Goal: Task Accomplishment & Management: Complete application form

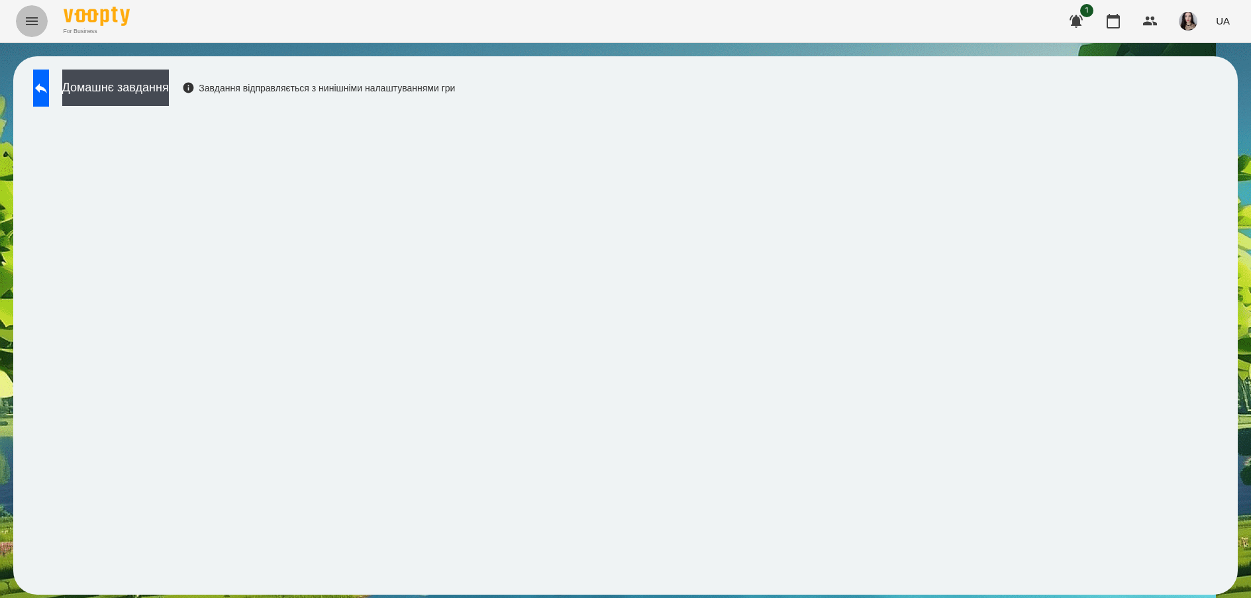
drag, startPoint x: 0, startPoint y: 0, endPoint x: 19, endPoint y: 25, distance: 31.3
click at [19, 25] on button "Menu" at bounding box center [32, 21] width 32 height 32
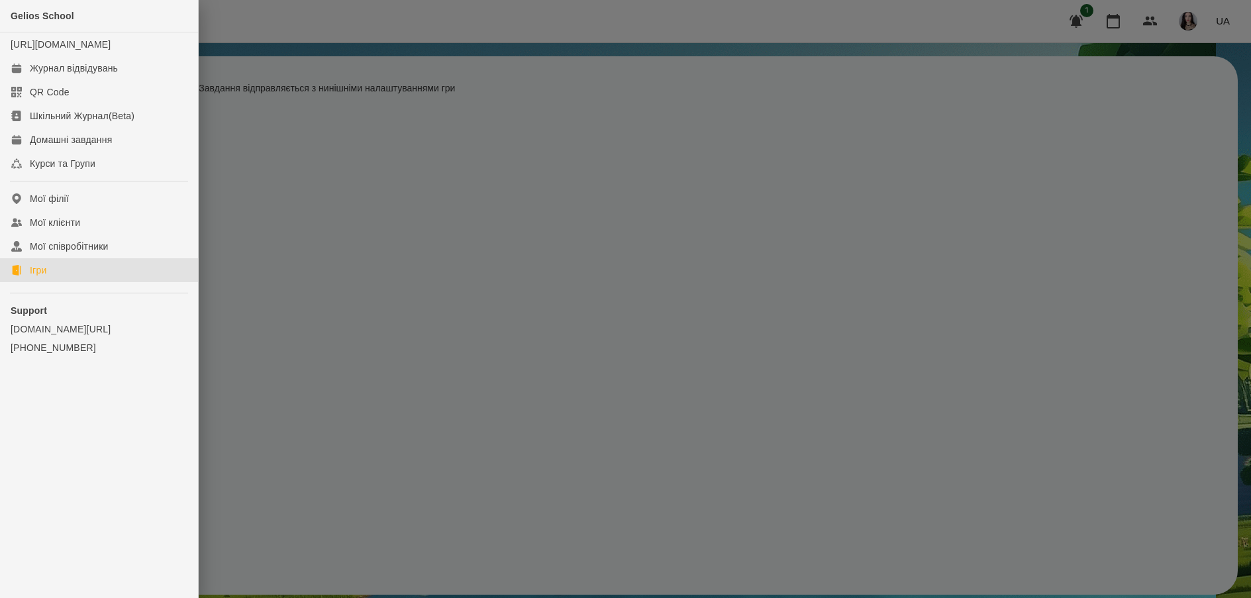
click at [23, 281] on link "Ігри" at bounding box center [99, 270] width 198 height 24
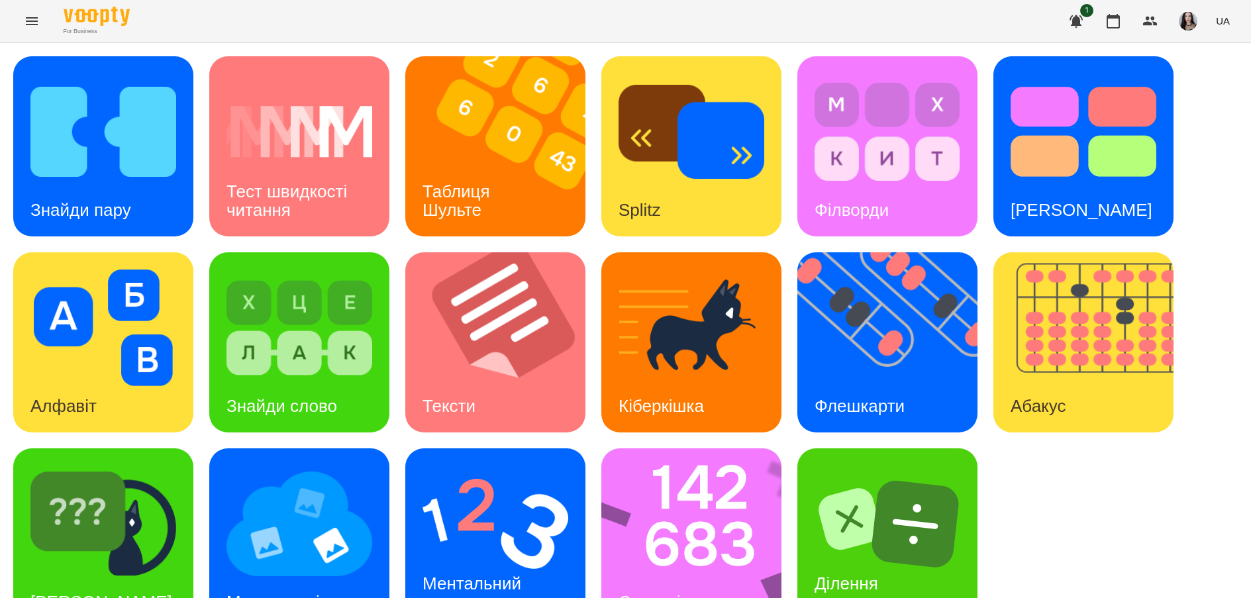
scroll to position [44, 0]
click at [105, 576] on div "[PERSON_NAME]" at bounding box center [101, 602] width 176 height 52
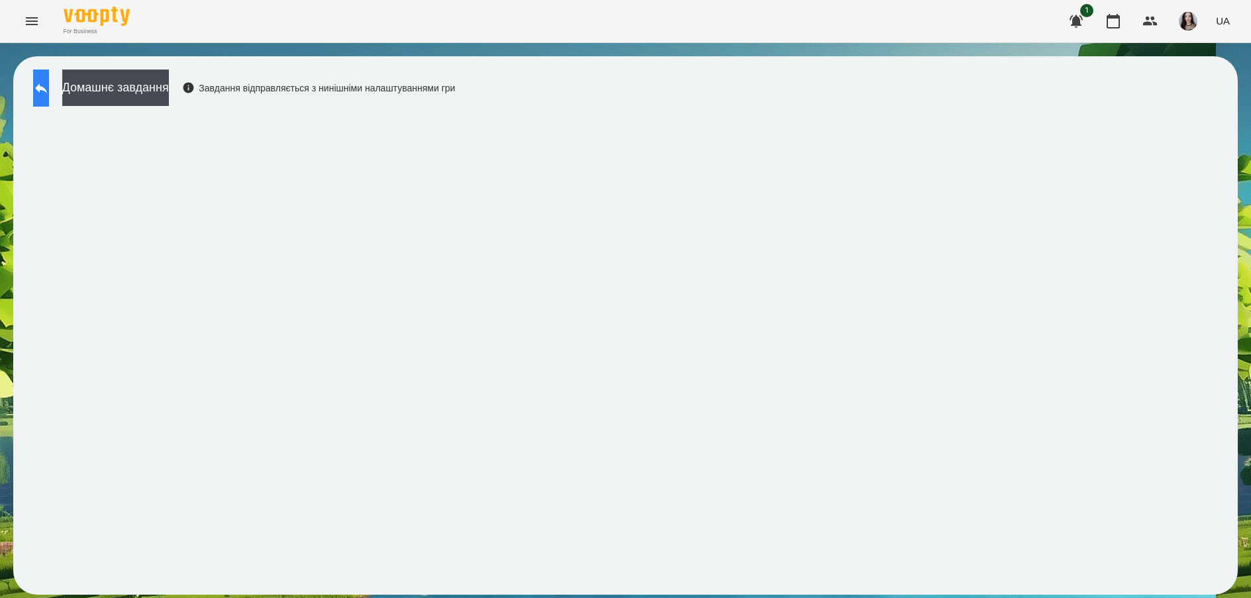
click at [49, 95] on icon at bounding box center [41, 88] width 16 height 16
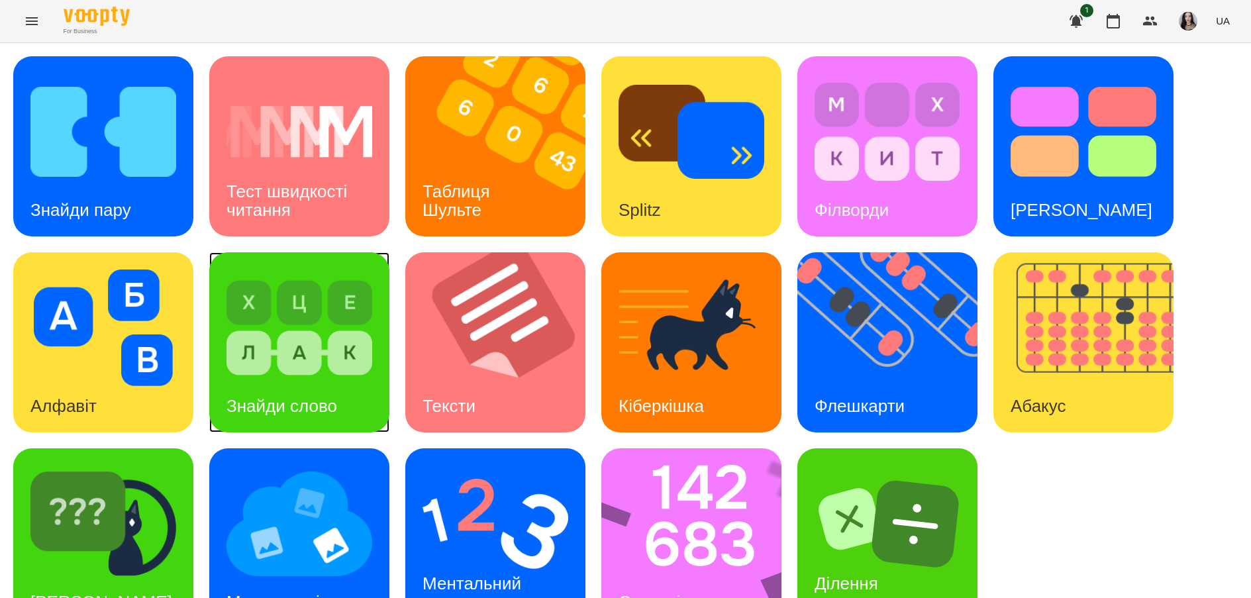
click at [257, 345] on img at bounding box center [299, 327] width 146 height 117
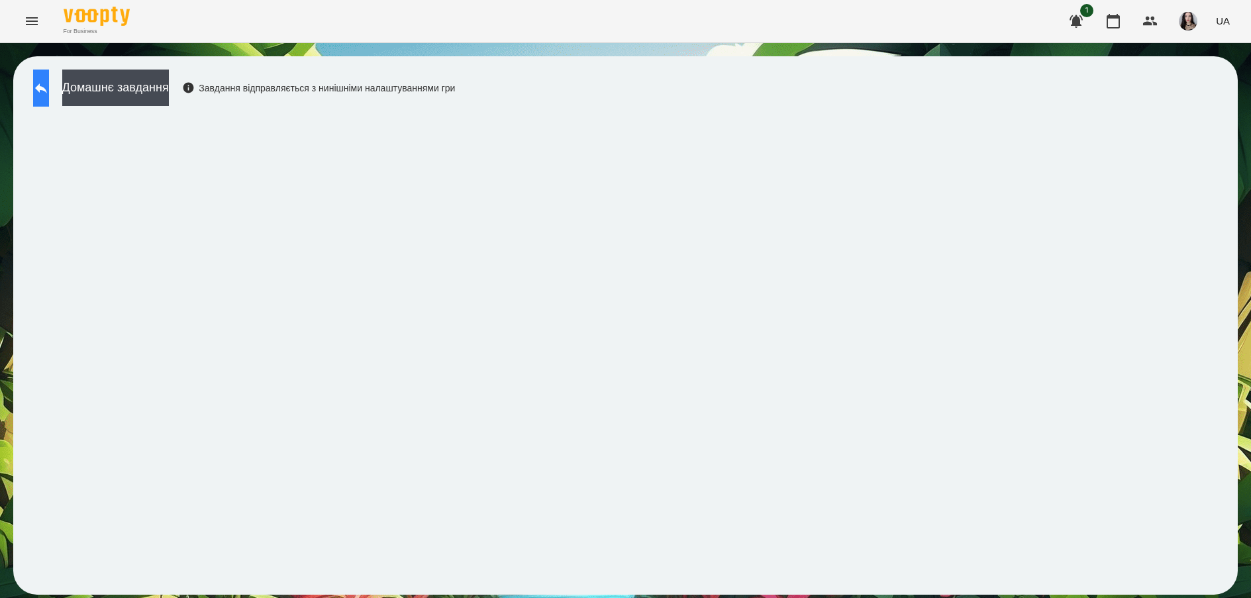
click at [48, 88] on icon at bounding box center [41, 88] width 16 height 16
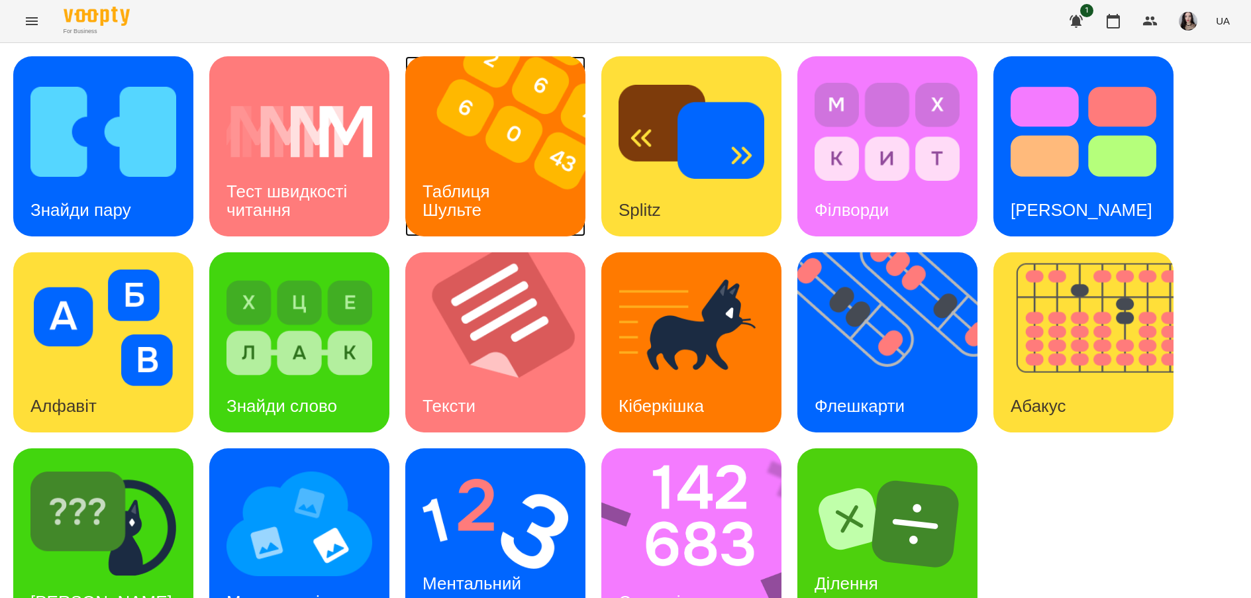
click at [486, 158] on img at bounding box center [503, 146] width 197 height 180
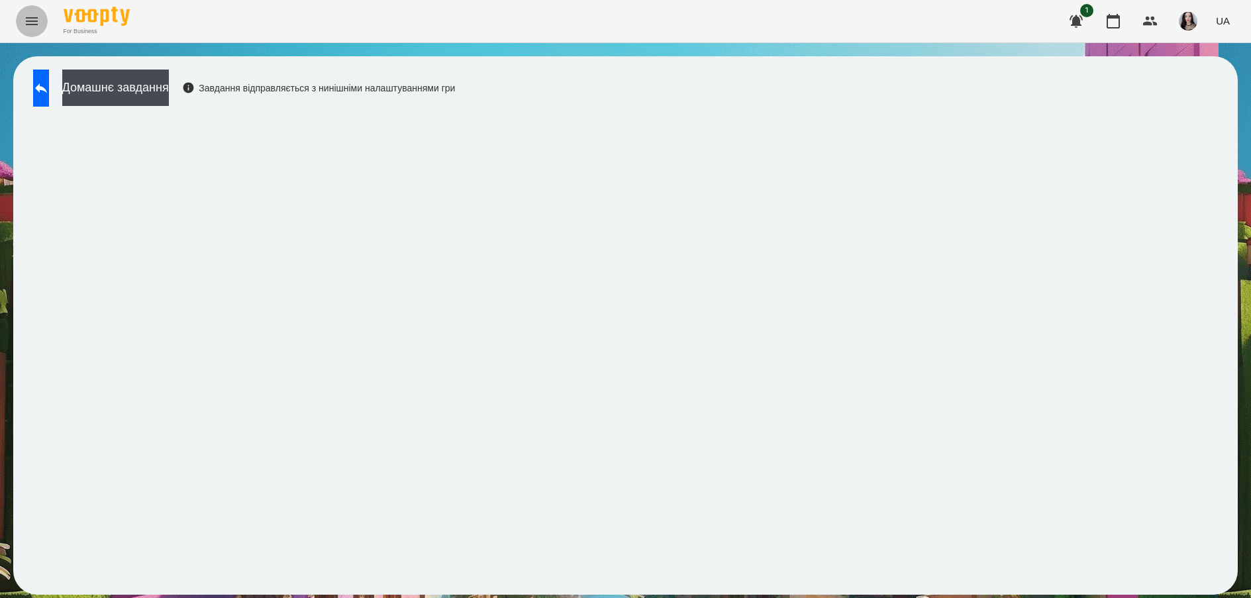
click at [45, 25] on button "Menu" at bounding box center [32, 21] width 32 height 32
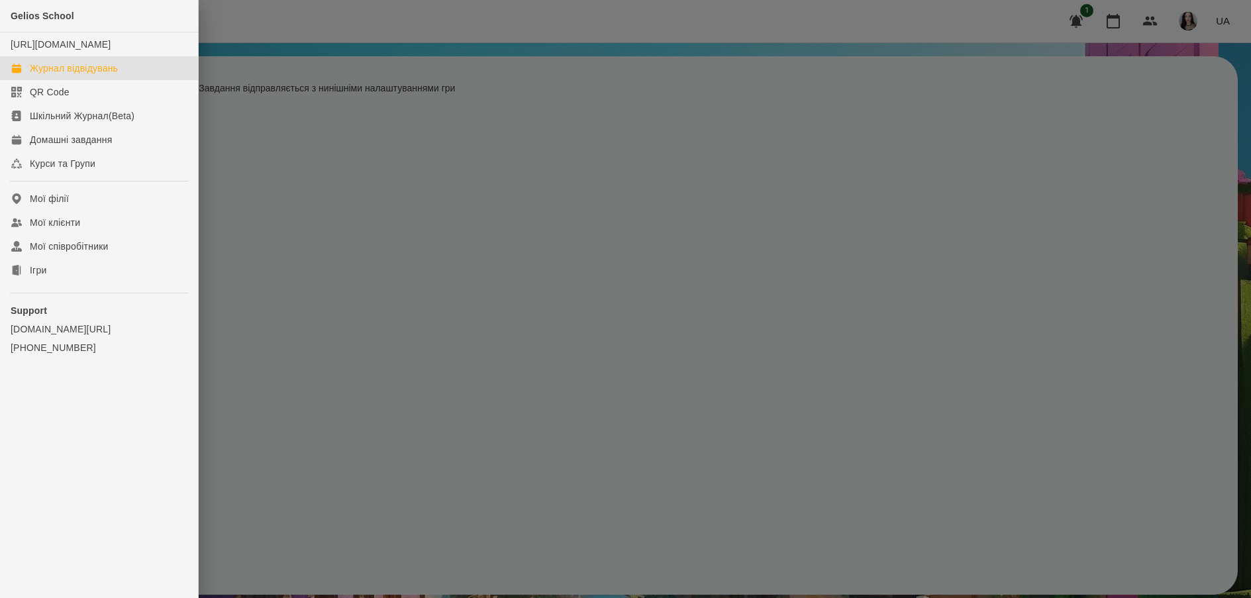
click at [113, 75] on div "Журнал відвідувань" at bounding box center [74, 68] width 88 height 13
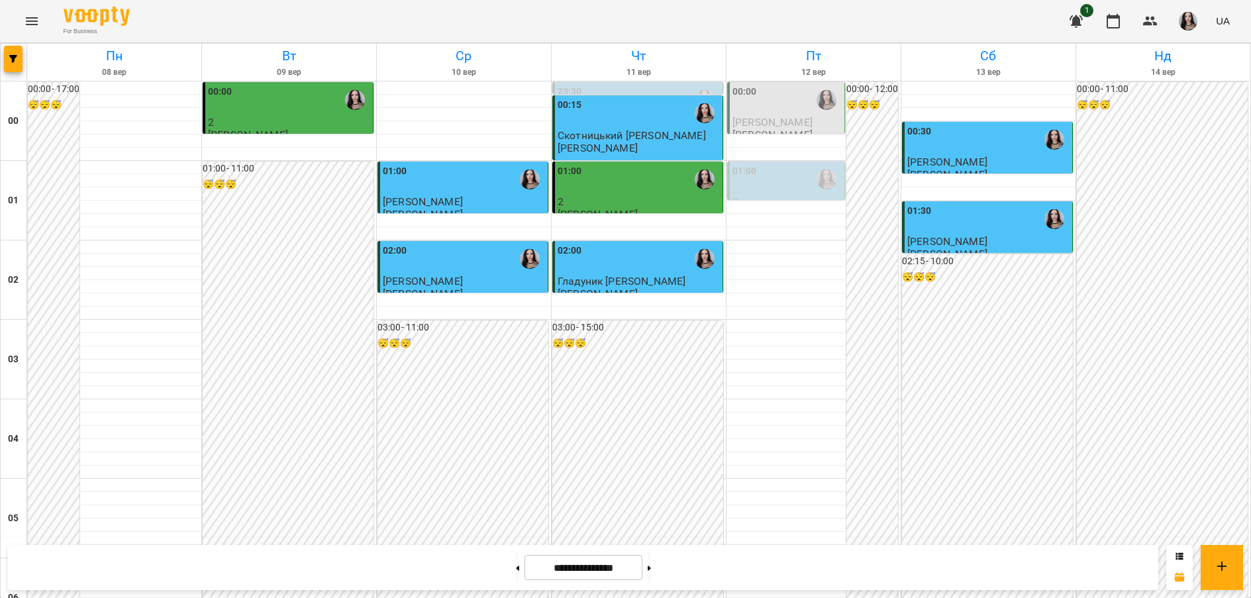
scroll to position [1329, 0]
click at [23, 21] on button "Menu" at bounding box center [32, 21] width 32 height 32
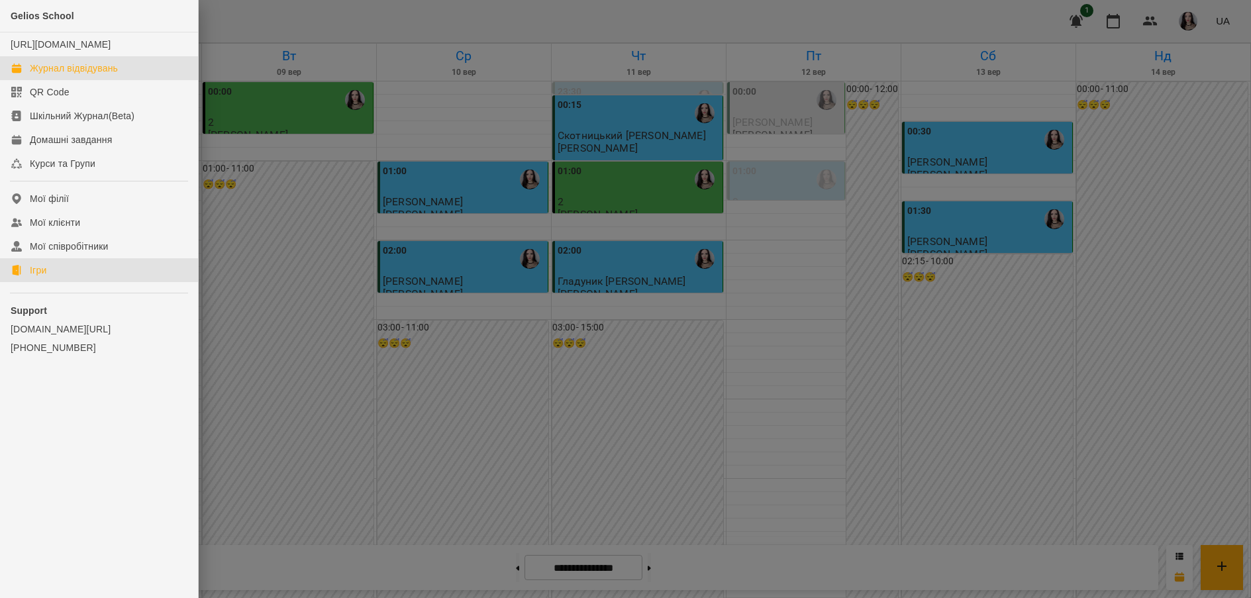
click at [44, 277] on div "Ігри" at bounding box center [38, 269] width 17 height 13
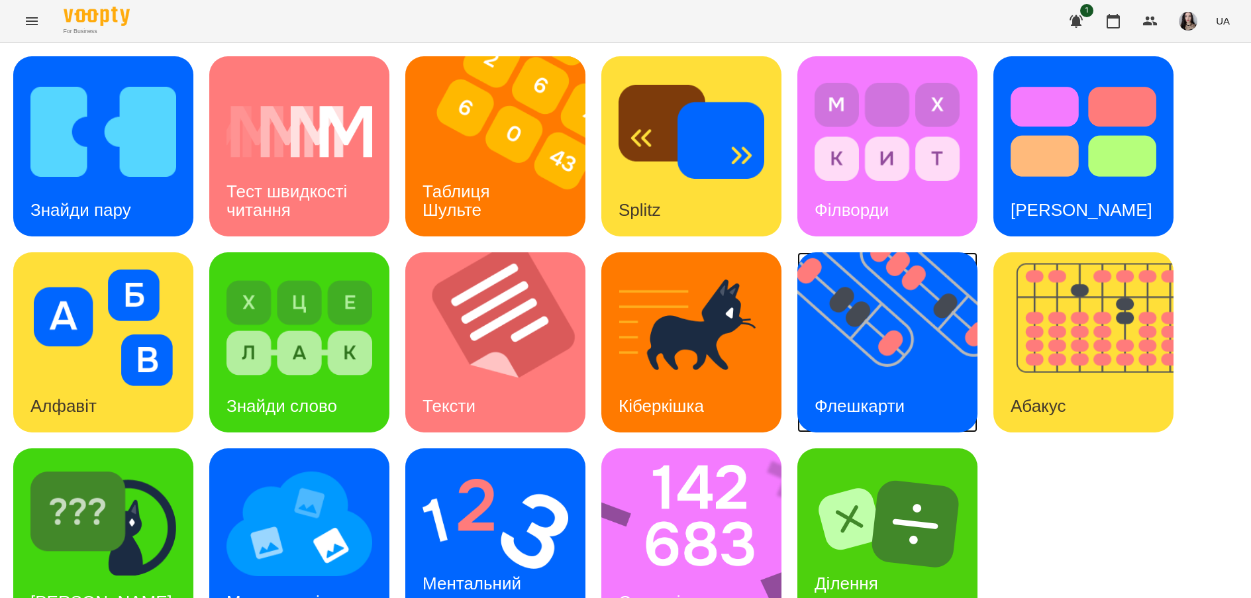
click at [873, 366] on img at bounding box center [895, 342] width 197 height 180
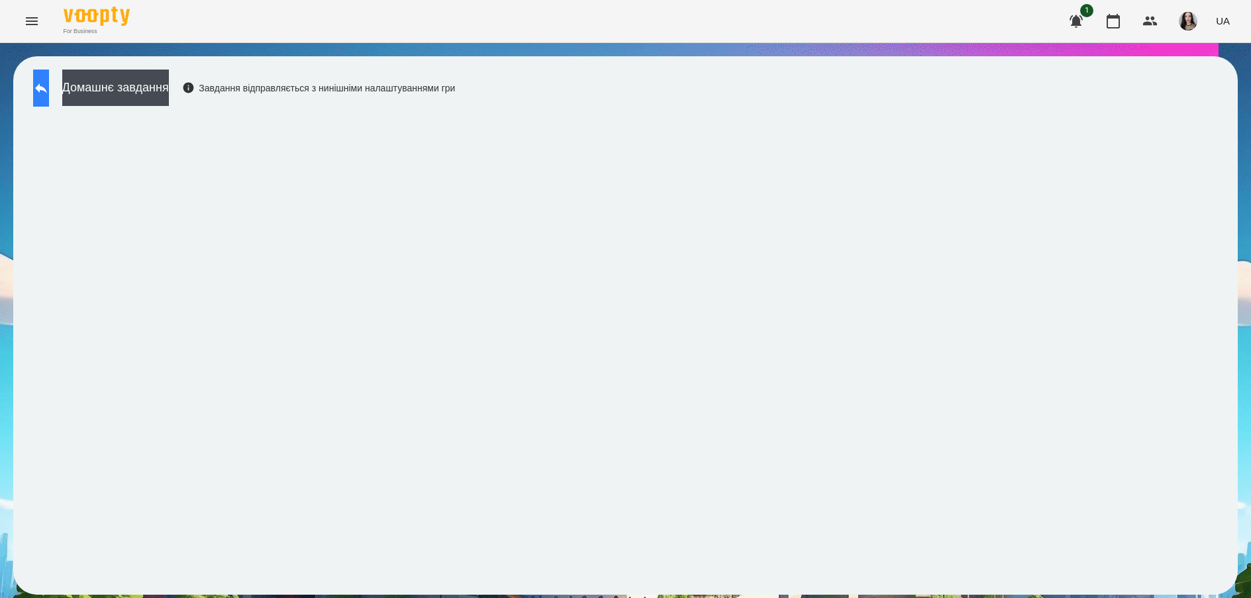
click at [47, 87] on icon at bounding box center [41, 88] width 12 height 10
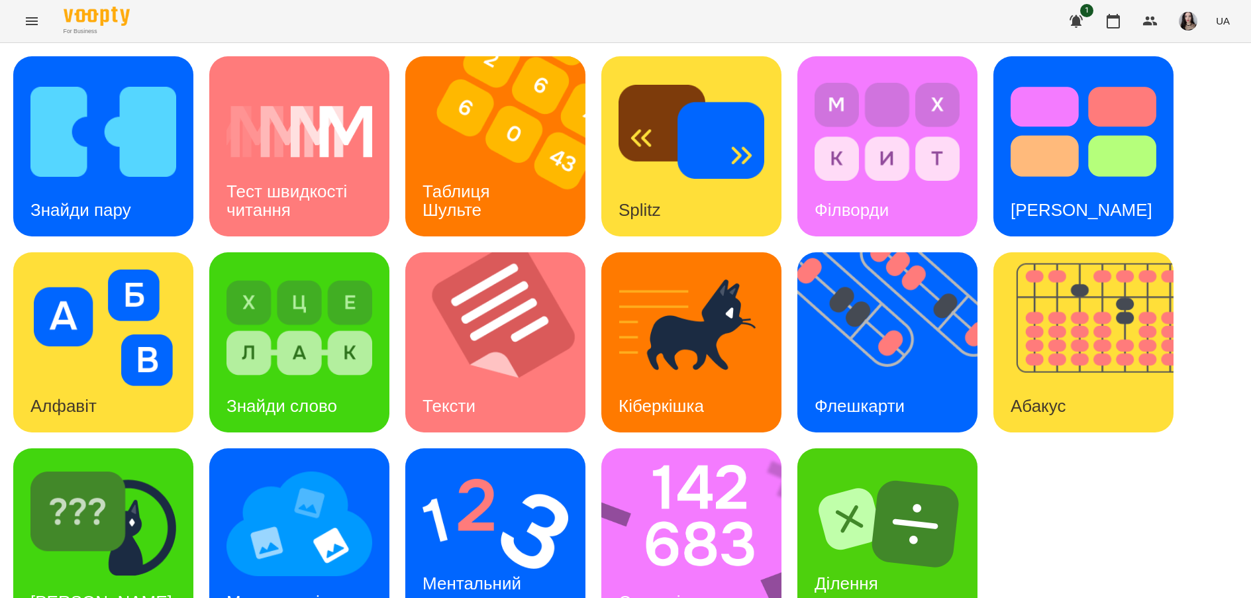
scroll to position [44, 0]
click at [297, 524] on img at bounding box center [299, 523] width 146 height 117
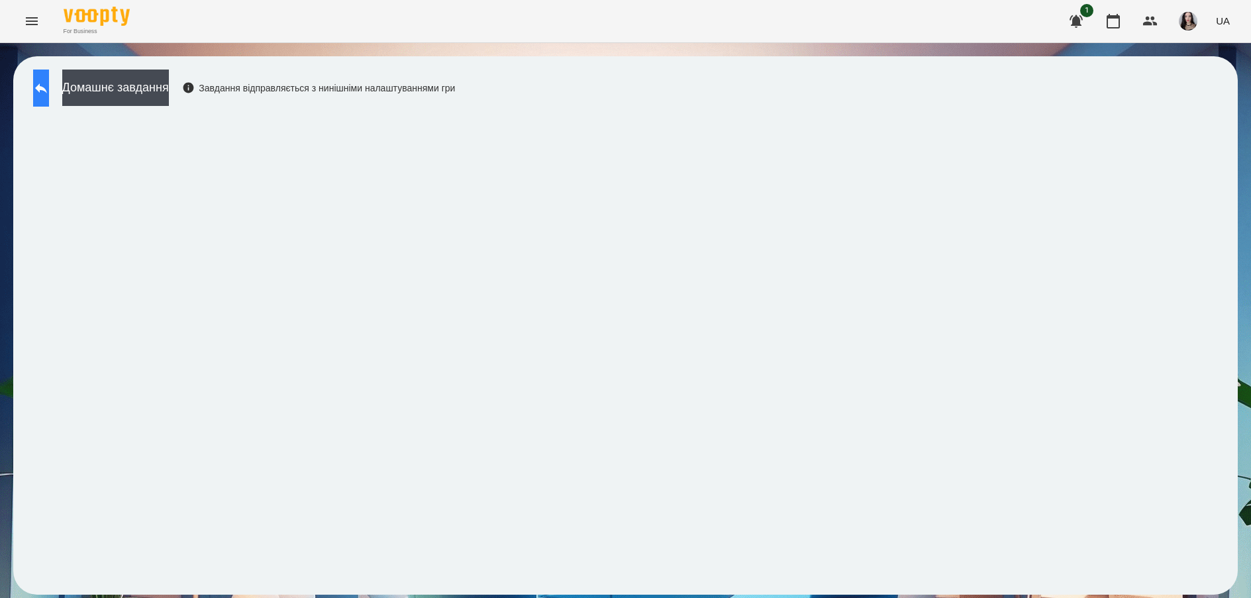
click at [49, 98] on button at bounding box center [41, 88] width 16 height 37
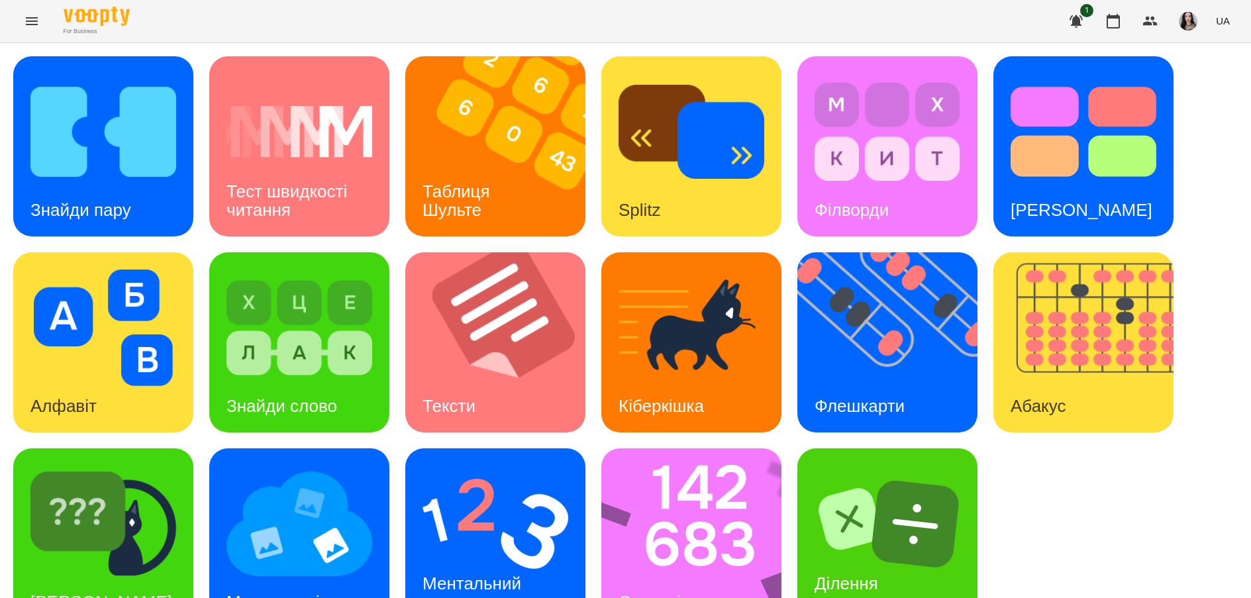
scroll to position [44, 0]
click at [687, 495] on img at bounding box center [699, 538] width 197 height 180
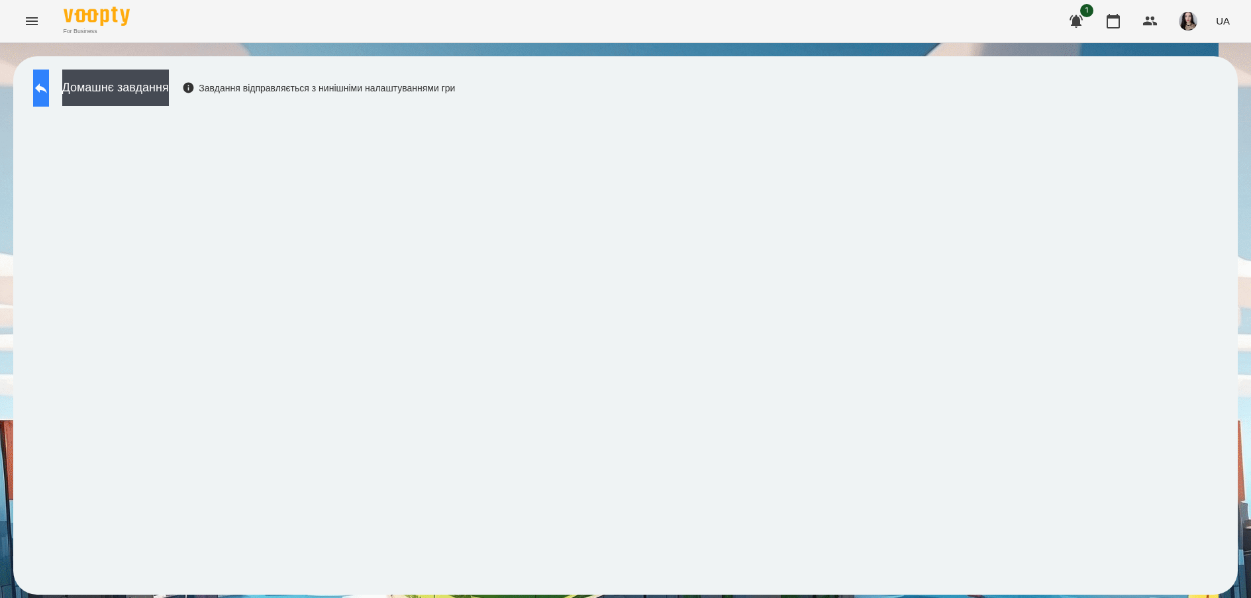
click at [42, 81] on button at bounding box center [41, 88] width 16 height 37
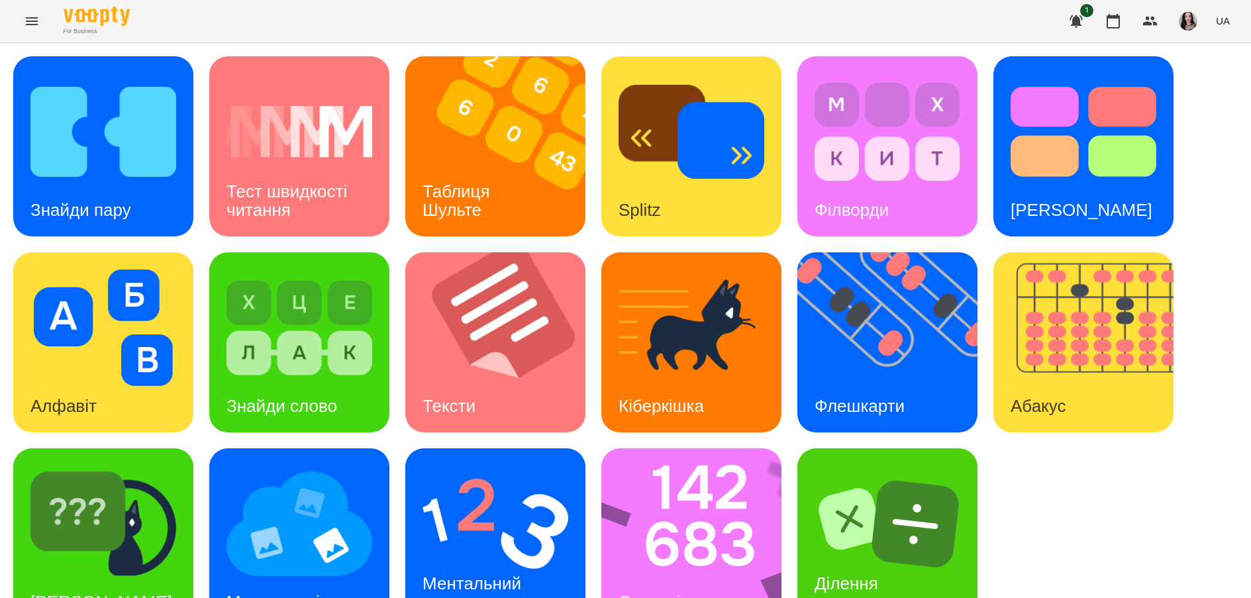
scroll to position [44, 0]
click at [512, 557] on div "Ментальний рахунок" at bounding box center [474, 592] width 138 height 71
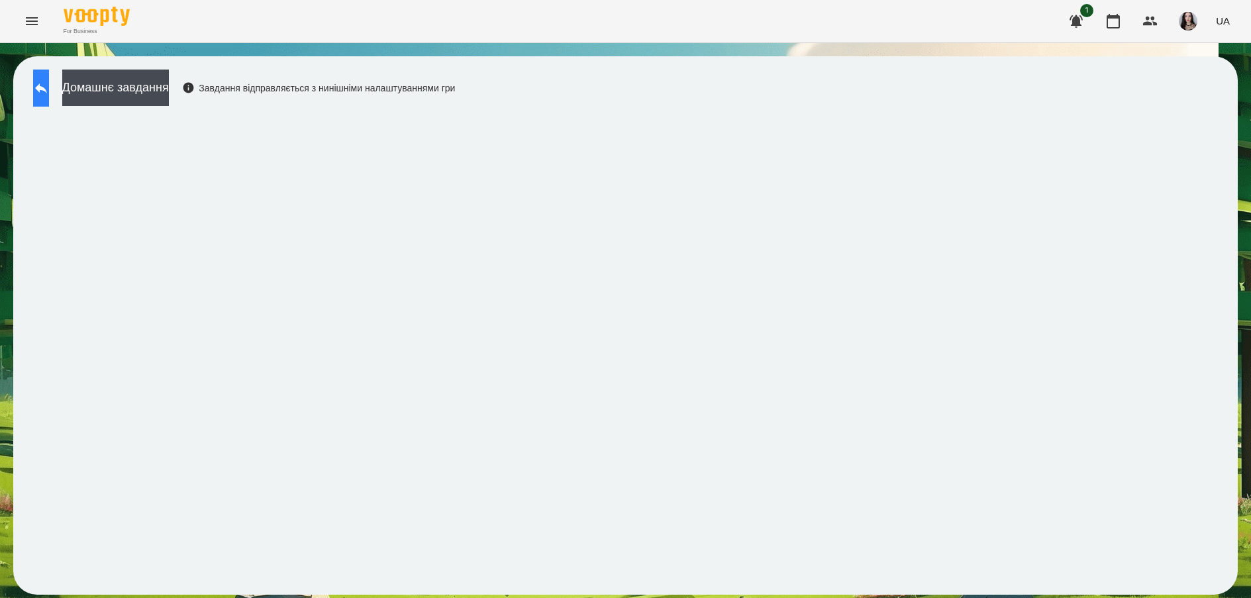
click at [49, 94] on icon at bounding box center [41, 88] width 16 height 16
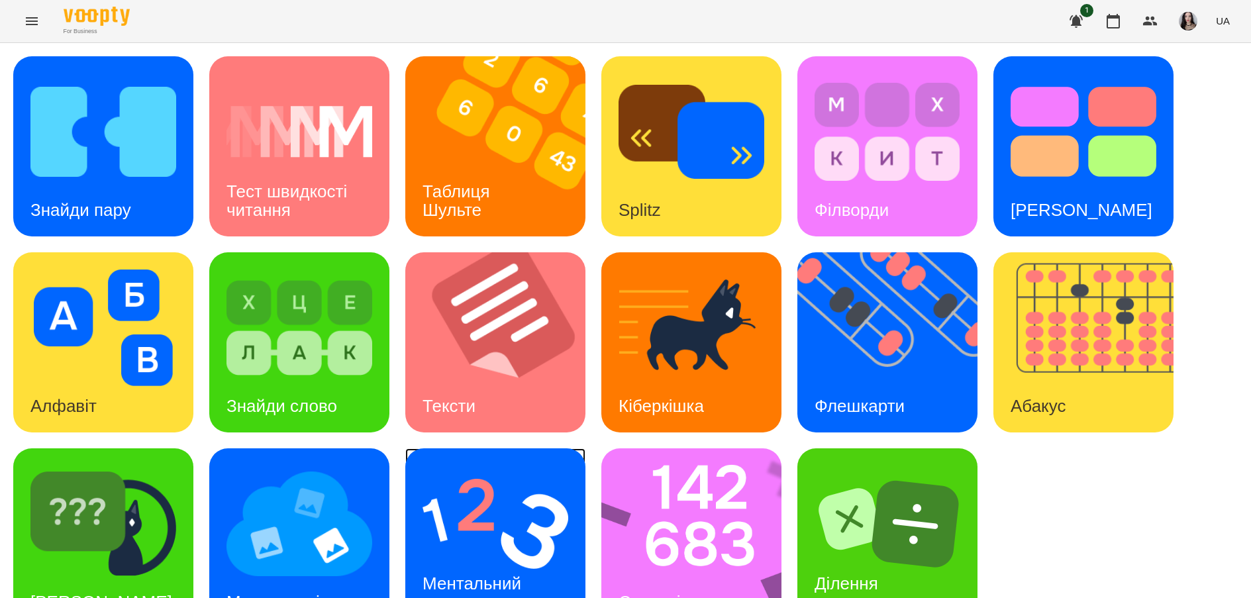
click at [489, 501] on img at bounding box center [495, 523] width 146 height 117
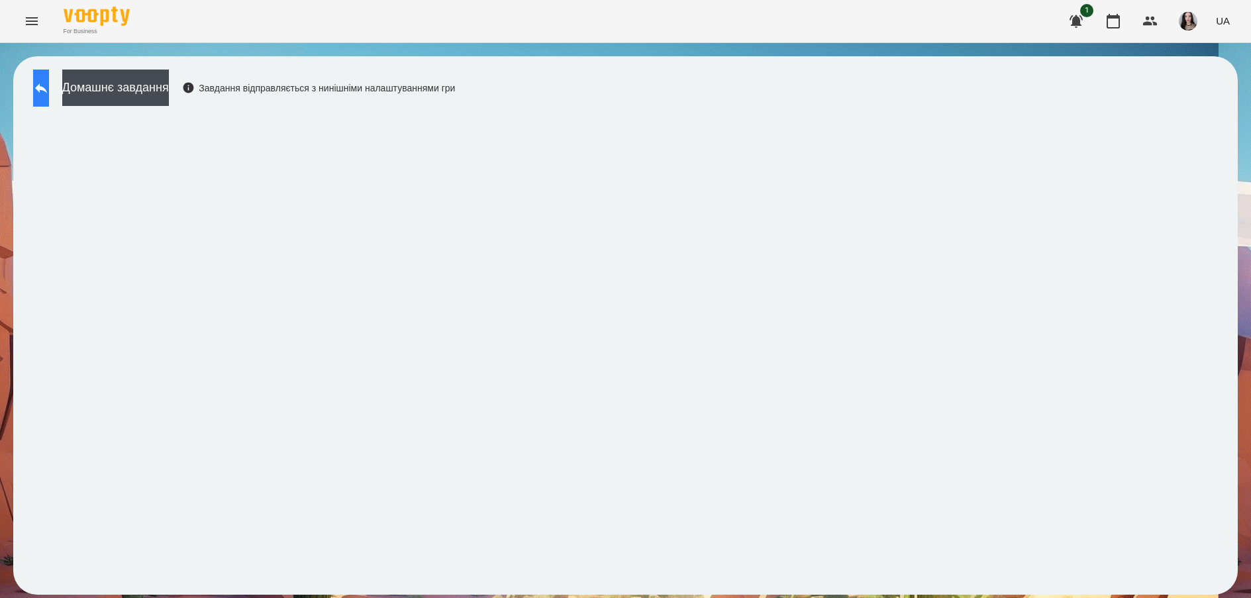
click at [43, 89] on button at bounding box center [41, 88] width 16 height 37
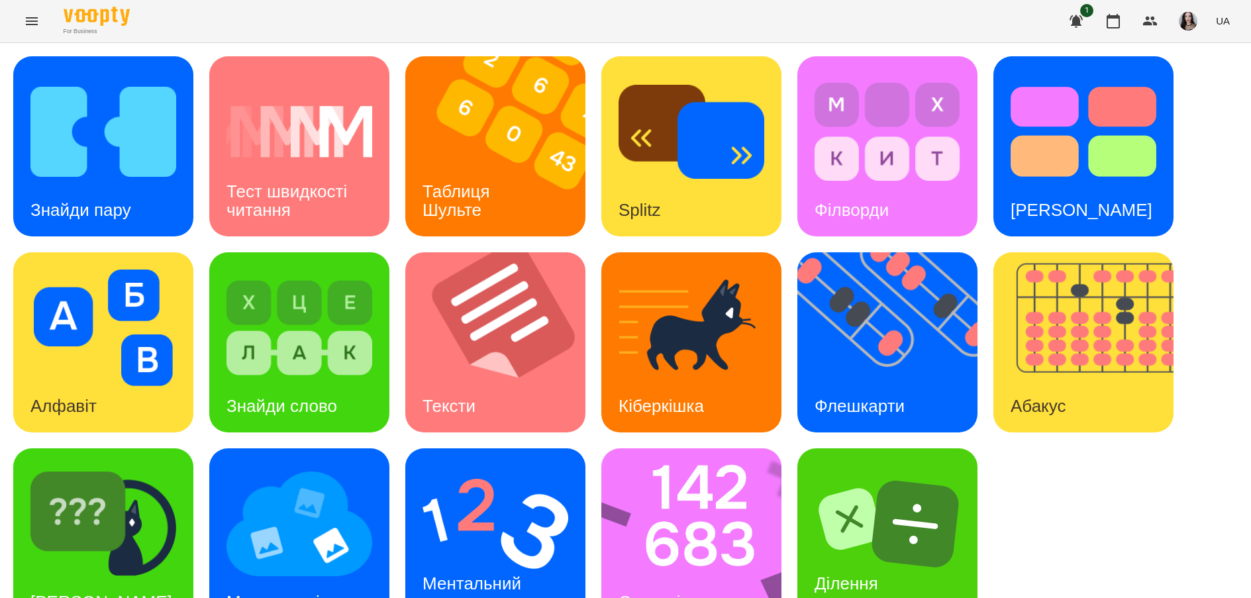
scroll to position [44, 0]
click at [446, 557] on div "Ментальний рахунок" at bounding box center [474, 592] width 138 height 71
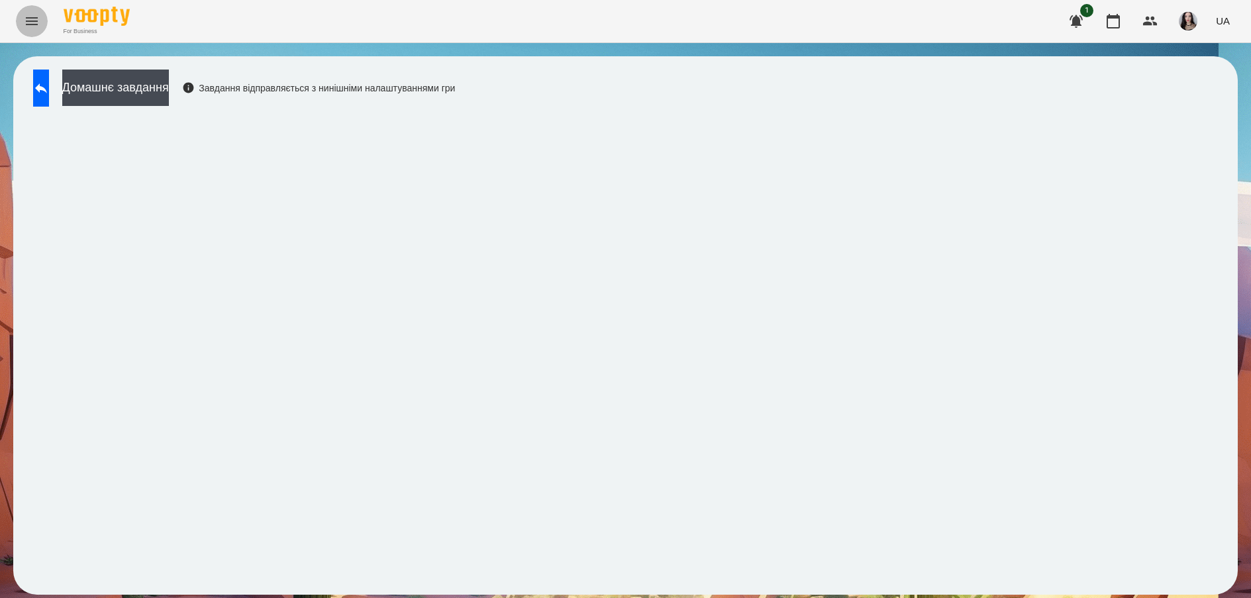
click at [22, 23] on button "Menu" at bounding box center [32, 21] width 32 height 32
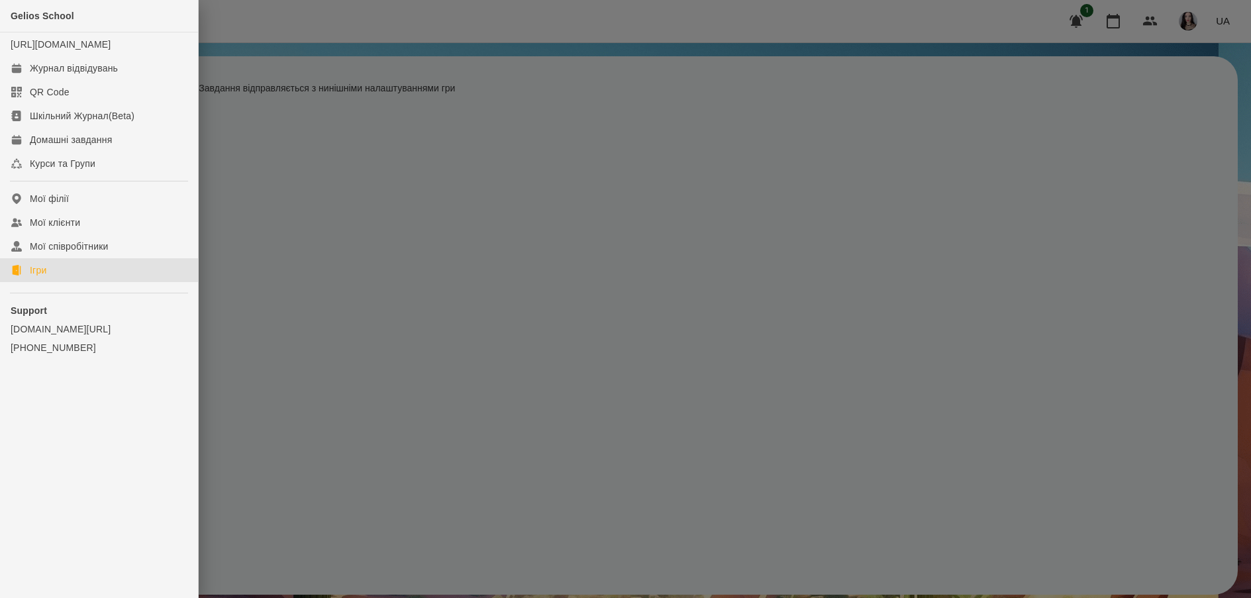
click at [19, 275] on icon at bounding box center [16, 270] width 9 height 11
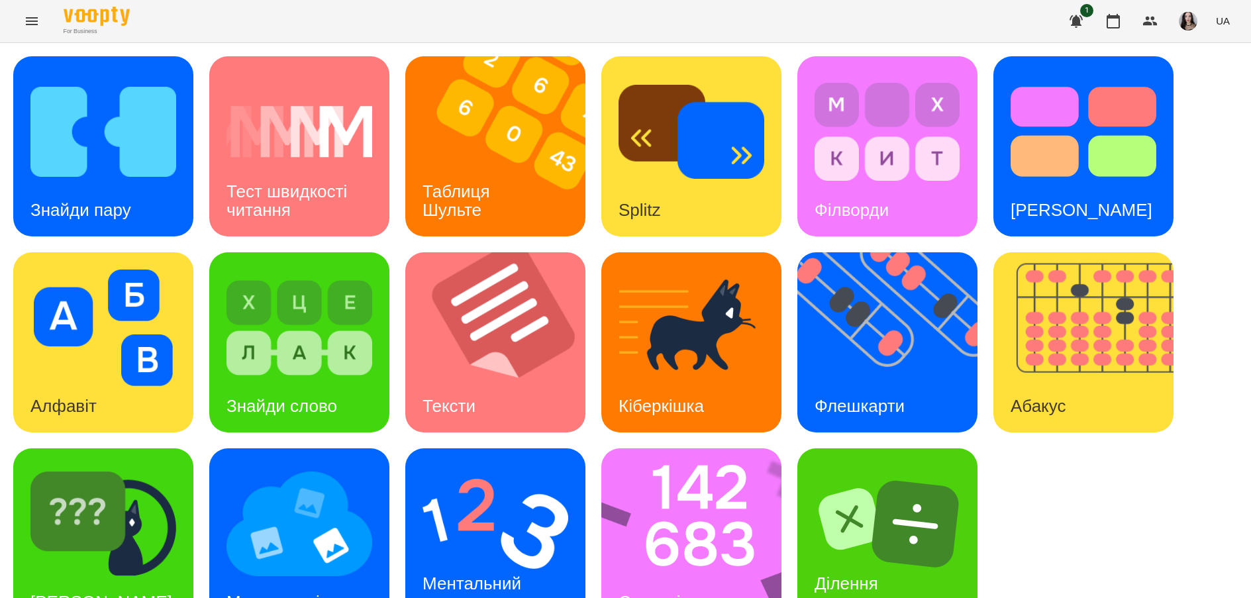
scroll to position [44, 0]
click at [105, 490] on img at bounding box center [103, 523] width 146 height 117
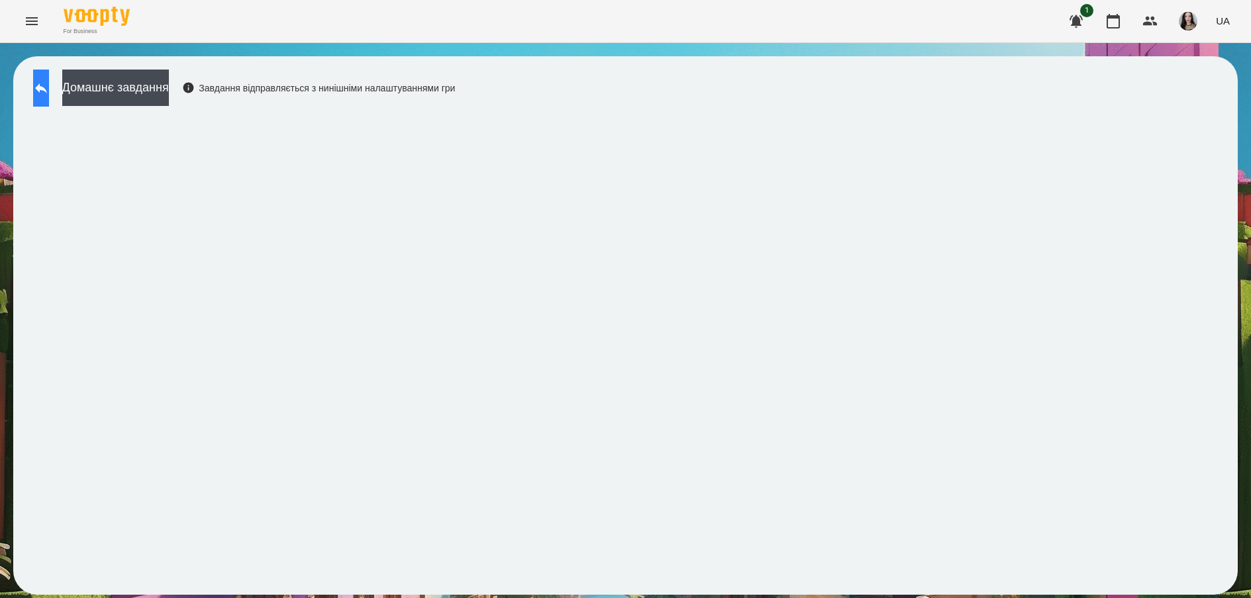
click at [49, 80] on button at bounding box center [41, 88] width 16 height 37
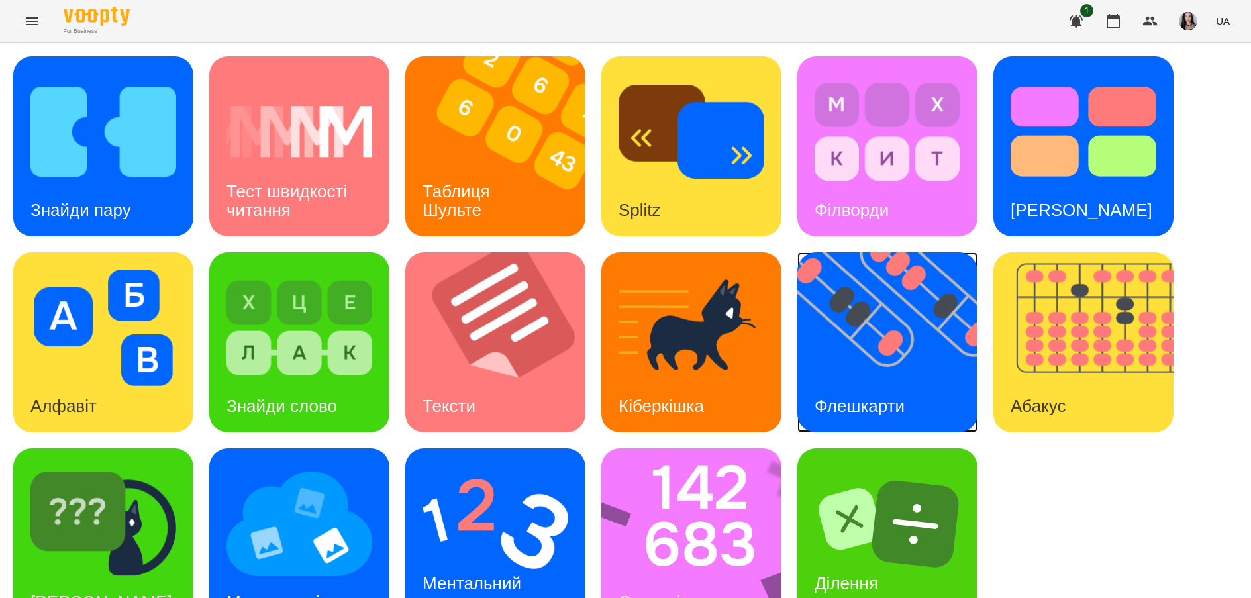
click at [872, 349] on img at bounding box center [895, 342] width 197 height 180
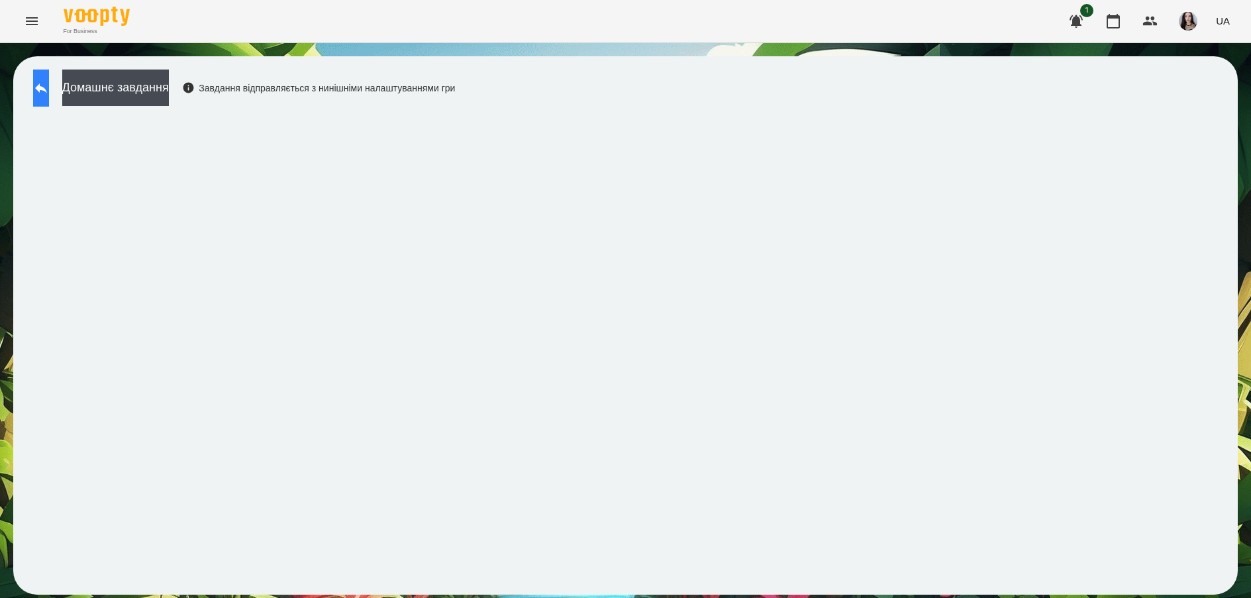
click at [49, 83] on button at bounding box center [41, 88] width 16 height 37
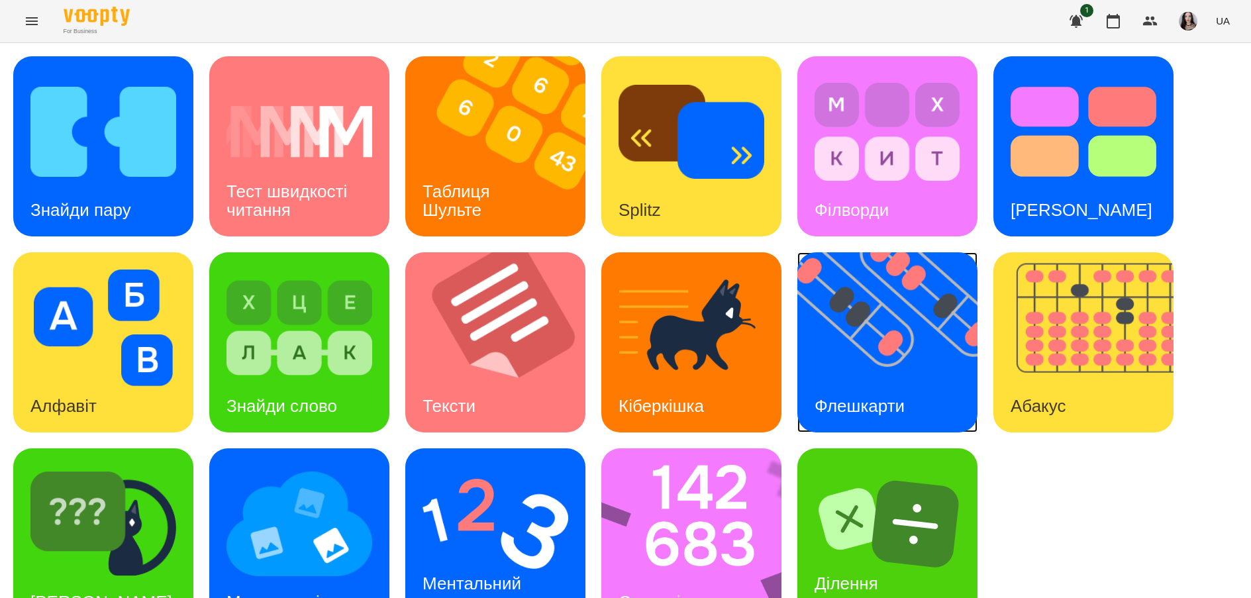
click at [859, 339] on img at bounding box center [895, 342] width 197 height 180
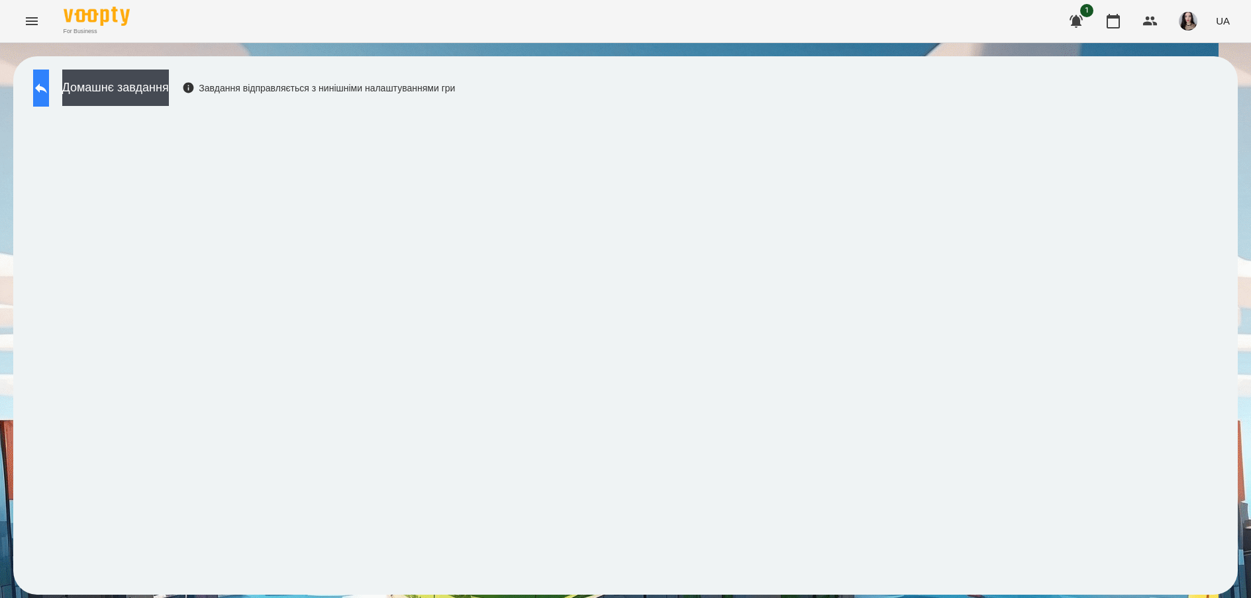
click at [49, 91] on button at bounding box center [41, 88] width 16 height 37
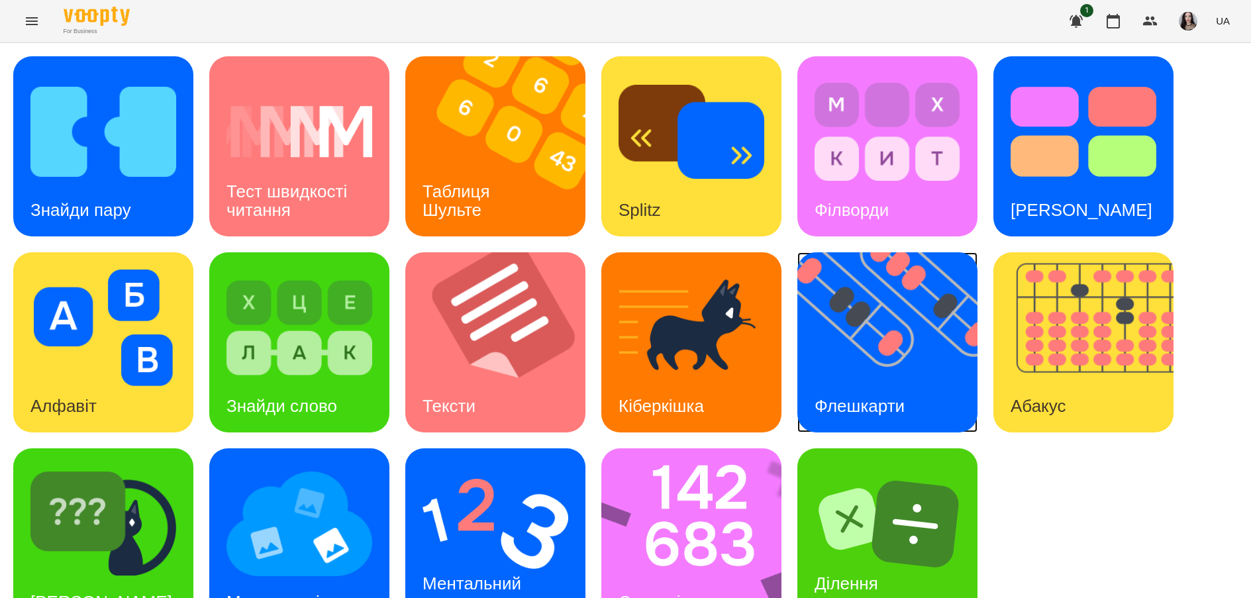
click at [950, 385] on img at bounding box center [895, 342] width 197 height 180
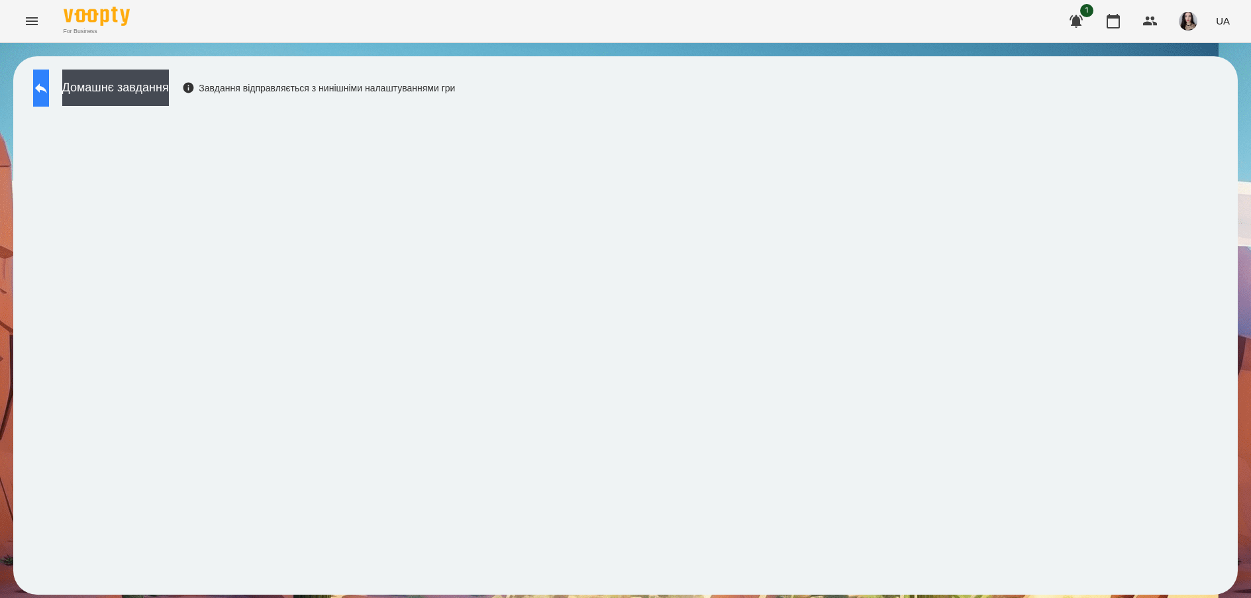
click at [49, 96] on button at bounding box center [41, 88] width 16 height 37
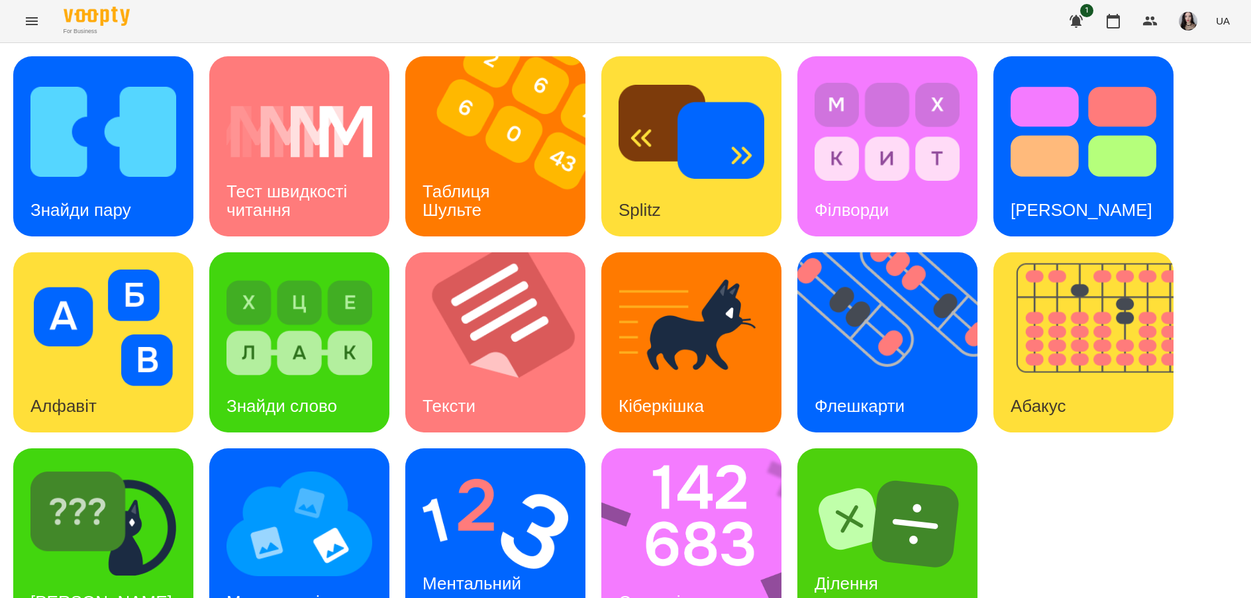
scroll to position [44, 0]
click at [918, 309] on img at bounding box center [895, 342] width 197 height 180
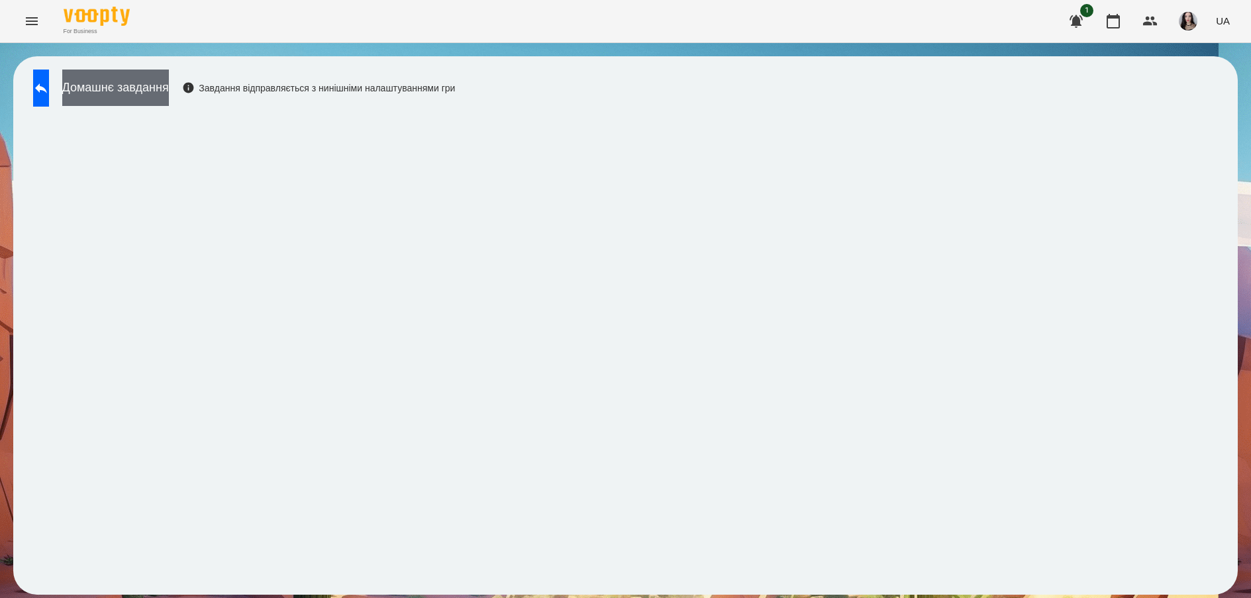
click at [166, 89] on button "Домашнє завдання" at bounding box center [115, 88] width 107 height 36
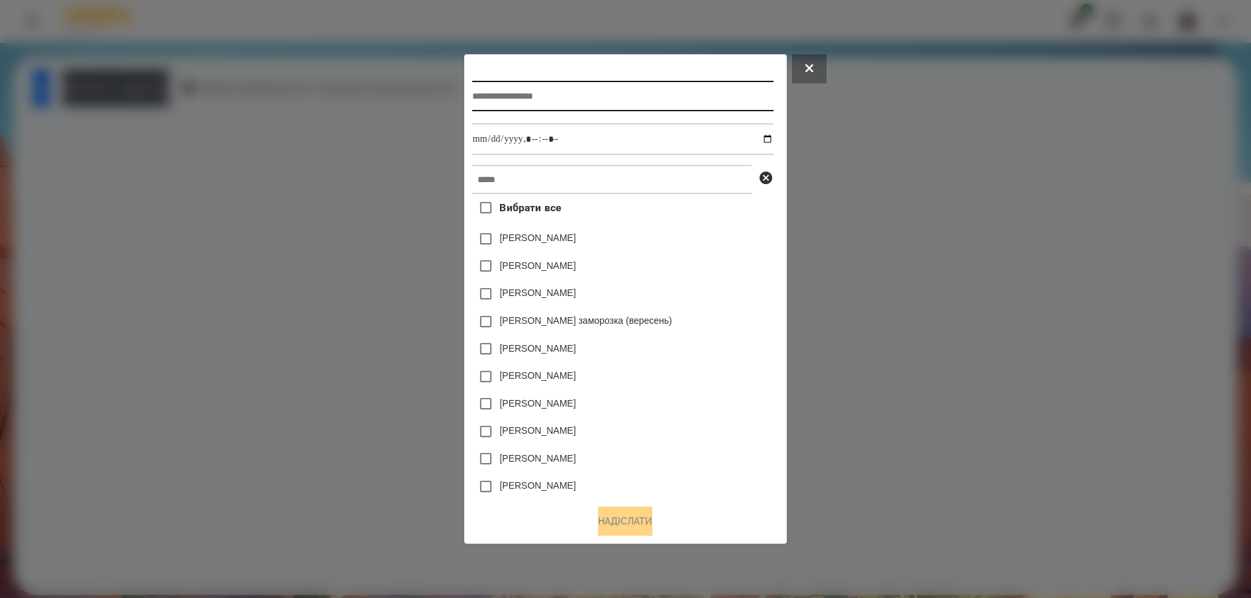
click at [504, 91] on input "text" at bounding box center [622, 96] width 301 height 30
type input "*********"
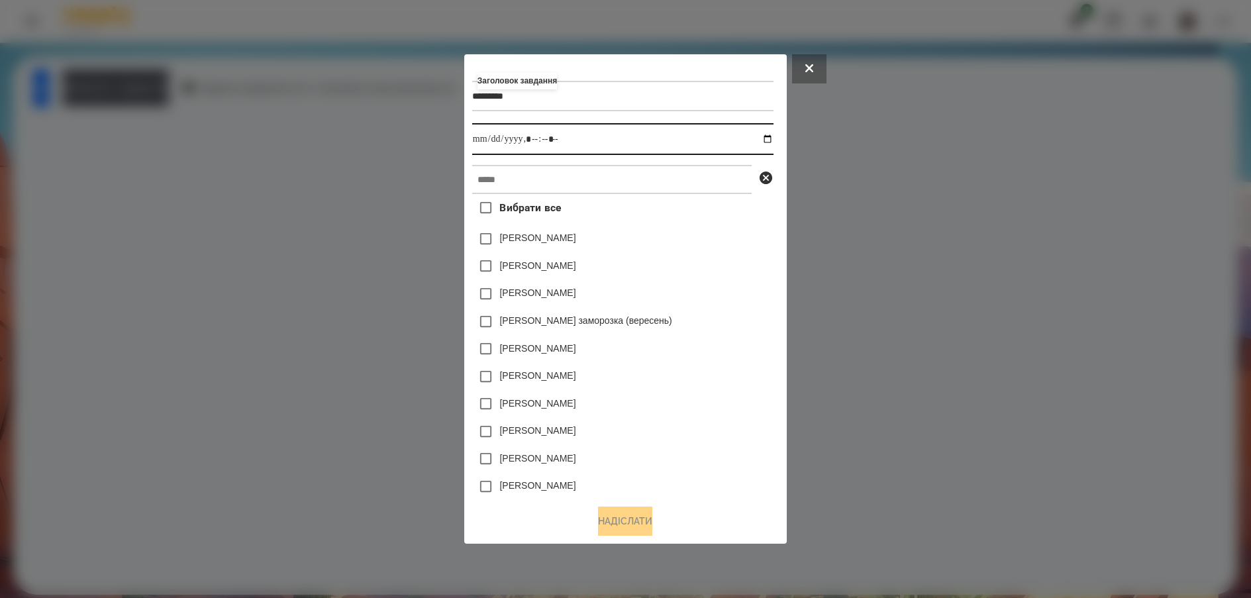
click at [773, 134] on input "datetime-local" at bounding box center [622, 139] width 301 height 32
click at [532, 140] on input "datetime-local" at bounding box center [622, 139] width 301 height 32
click at [472, 138] on input "datetime-local" at bounding box center [622, 139] width 301 height 32
click at [541, 138] on input "datetime-local" at bounding box center [622, 139] width 301 height 32
click at [534, 140] on input "datetime-local" at bounding box center [622, 139] width 301 height 32
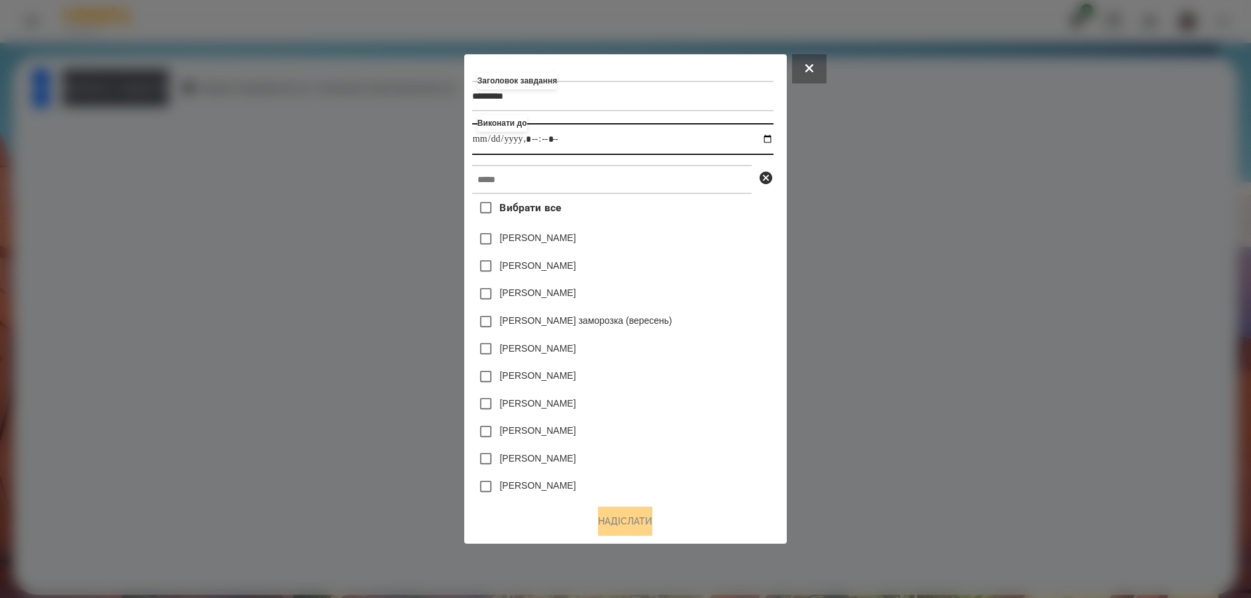
type input "**********"
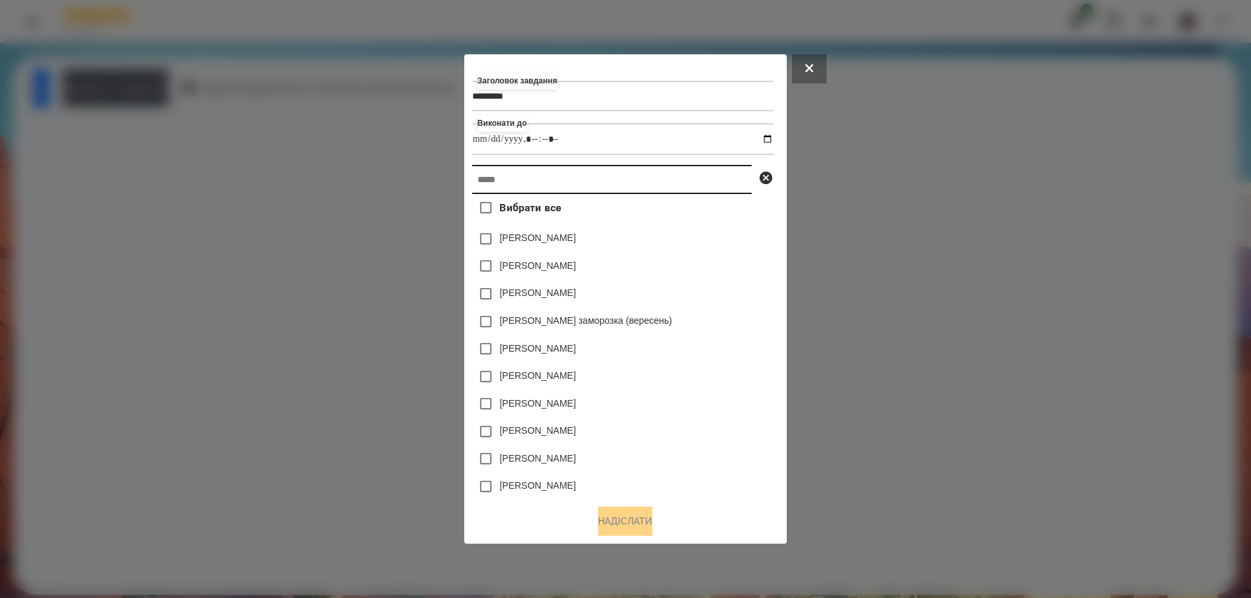
click at [518, 185] on input "text" at bounding box center [611, 179] width 279 height 29
type input "*"
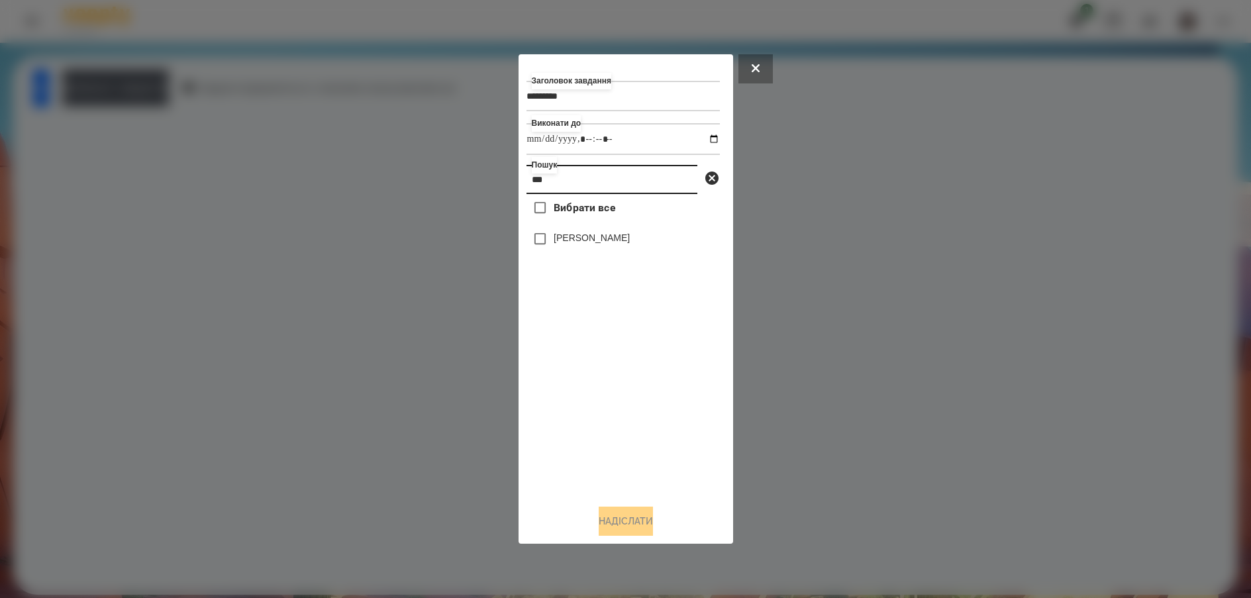
type input "***"
click at [610, 527] on button "Надіслати" at bounding box center [625, 520] width 54 height 29
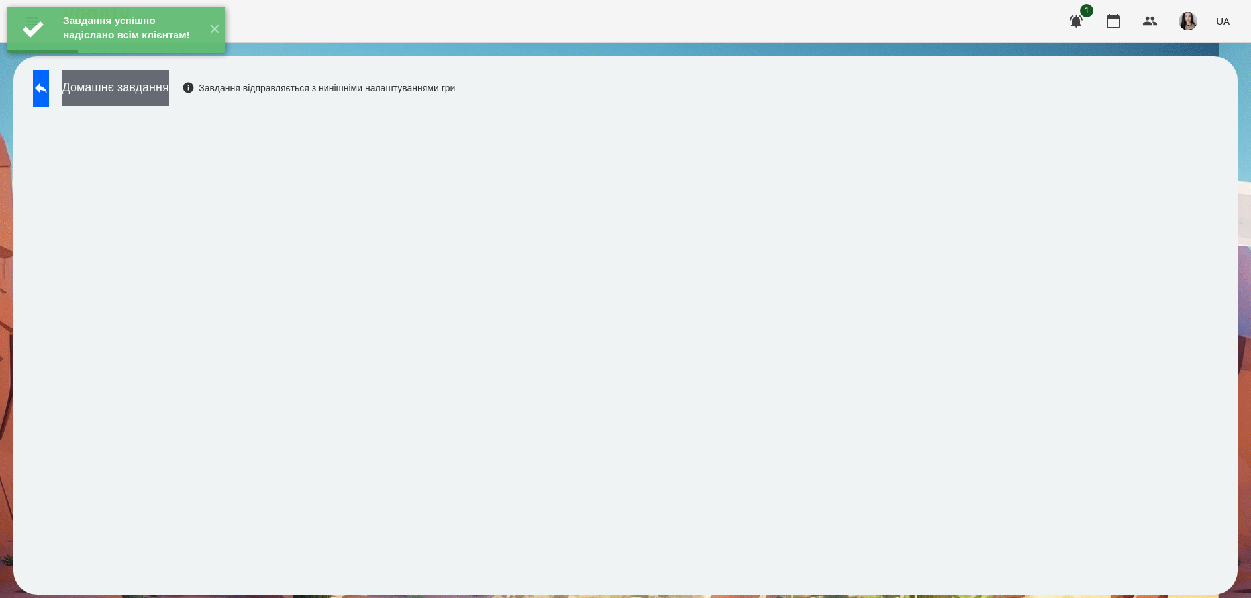
click at [169, 93] on button "Домашнє завдання" at bounding box center [115, 88] width 107 height 36
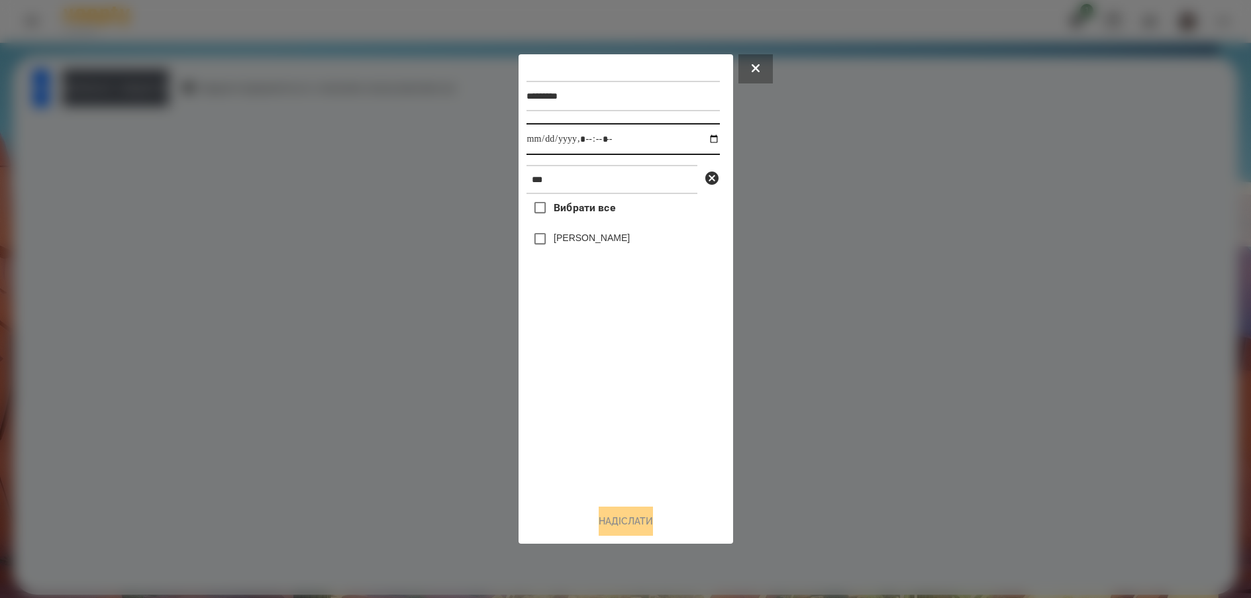
click at [536, 144] on input "datetime-local" at bounding box center [622, 139] width 193 height 32
type input "**********"
click at [618, 526] on button "Надіслати" at bounding box center [625, 520] width 54 height 29
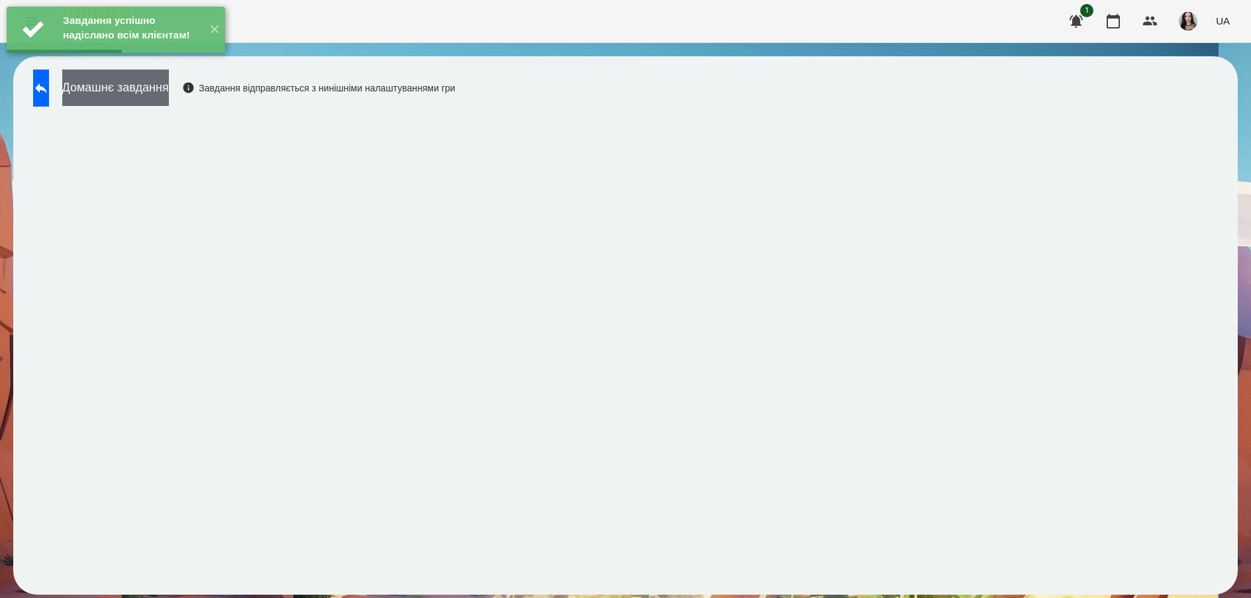
click at [169, 99] on button "Домашнє завдання" at bounding box center [115, 88] width 107 height 36
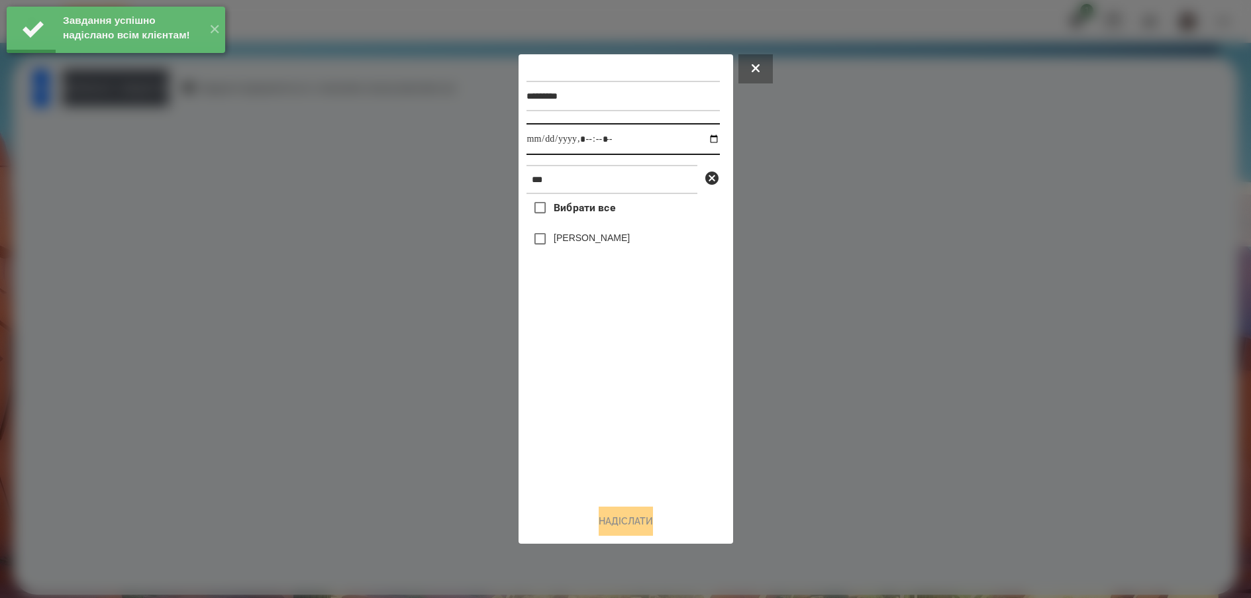
click at [544, 140] on input "datetime-local" at bounding box center [622, 139] width 193 height 32
type input "**********"
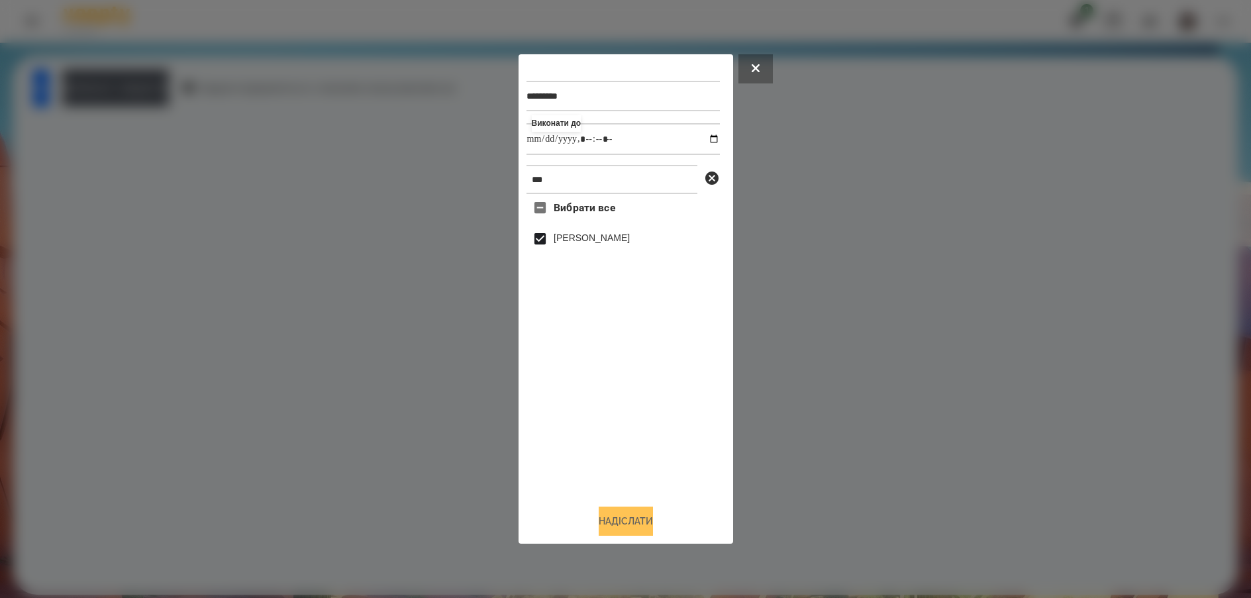
click at [644, 520] on button "Надіслати" at bounding box center [625, 520] width 54 height 29
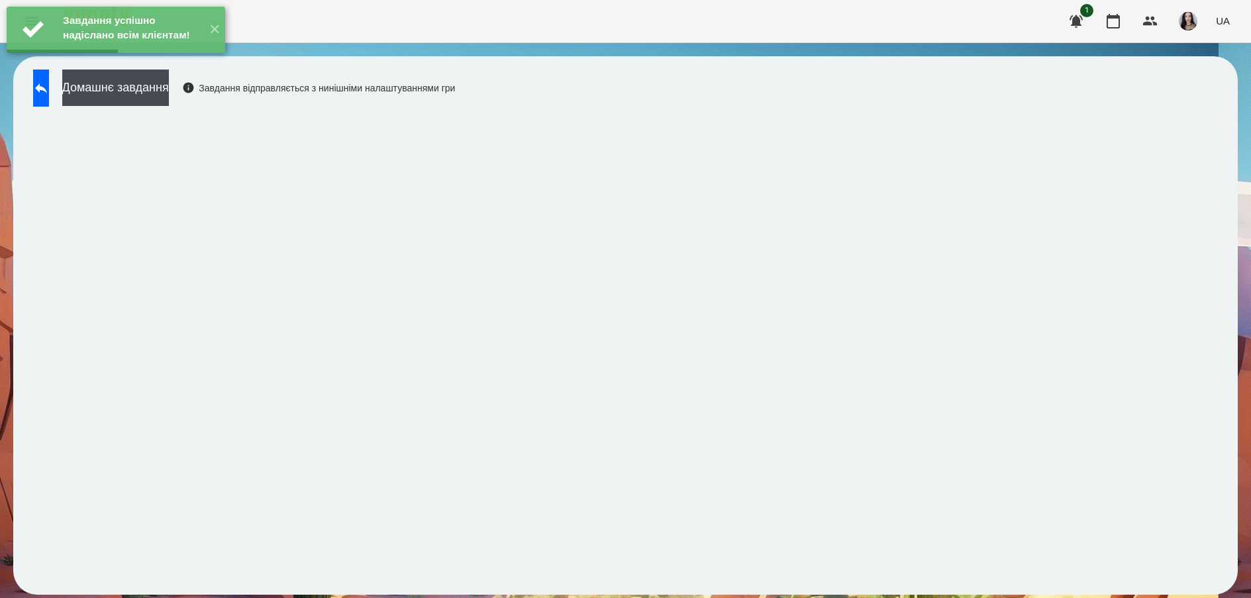
click at [156, 107] on div "Домашнє завдання Завдання відправляється з нинішніми налаштуваннями гри" at bounding box center [240, 92] width 428 height 44
click at [167, 100] on button "Домашнє завдання" at bounding box center [115, 88] width 107 height 36
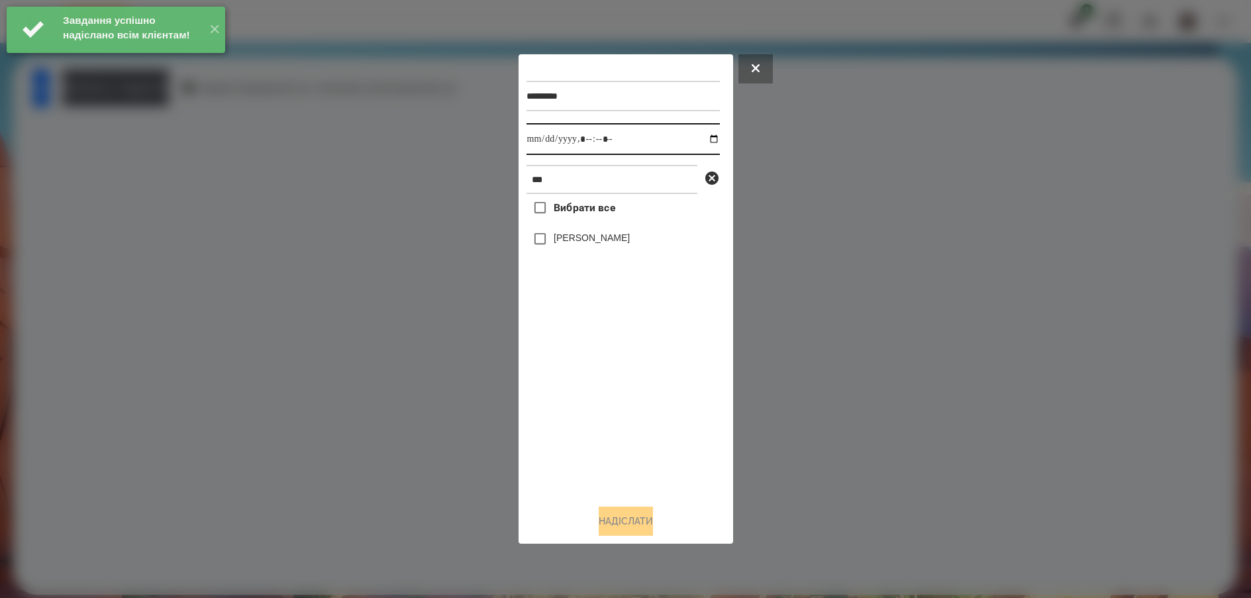
click at [539, 146] on input "datetime-local" at bounding box center [622, 139] width 193 height 32
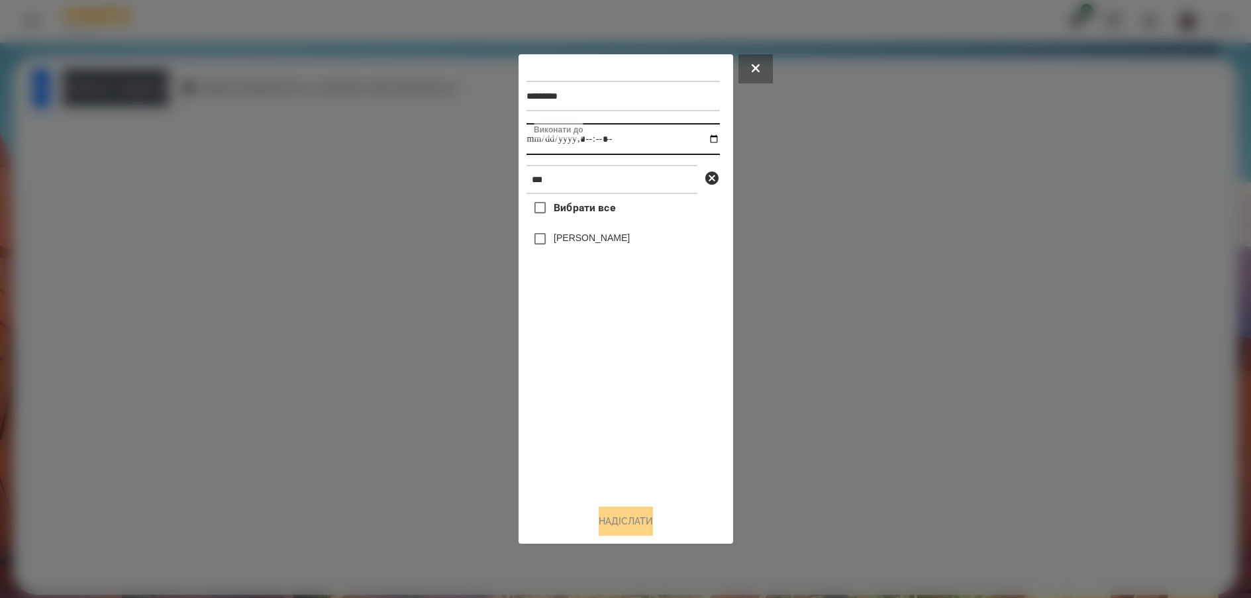
type input "**********"
click at [620, 528] on button "Надіслати" at bounding box center [625, 520] width 54 height 29
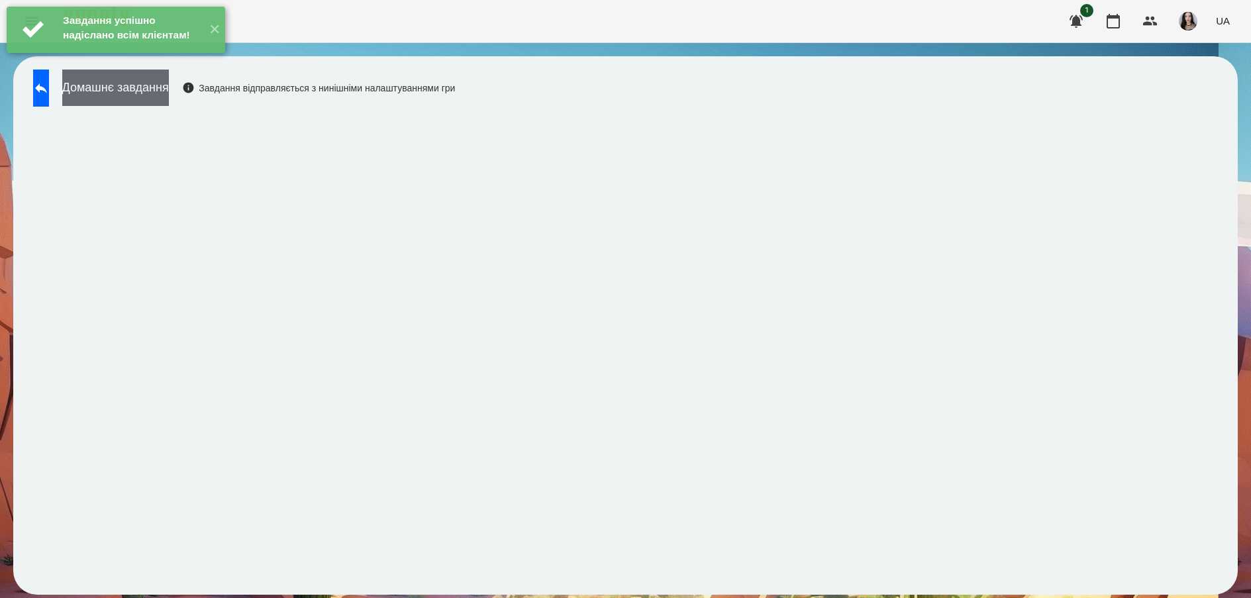
click at [162, 89] on button "Домашнє завдання" at bounding box center [115, 88] width 107 height 36
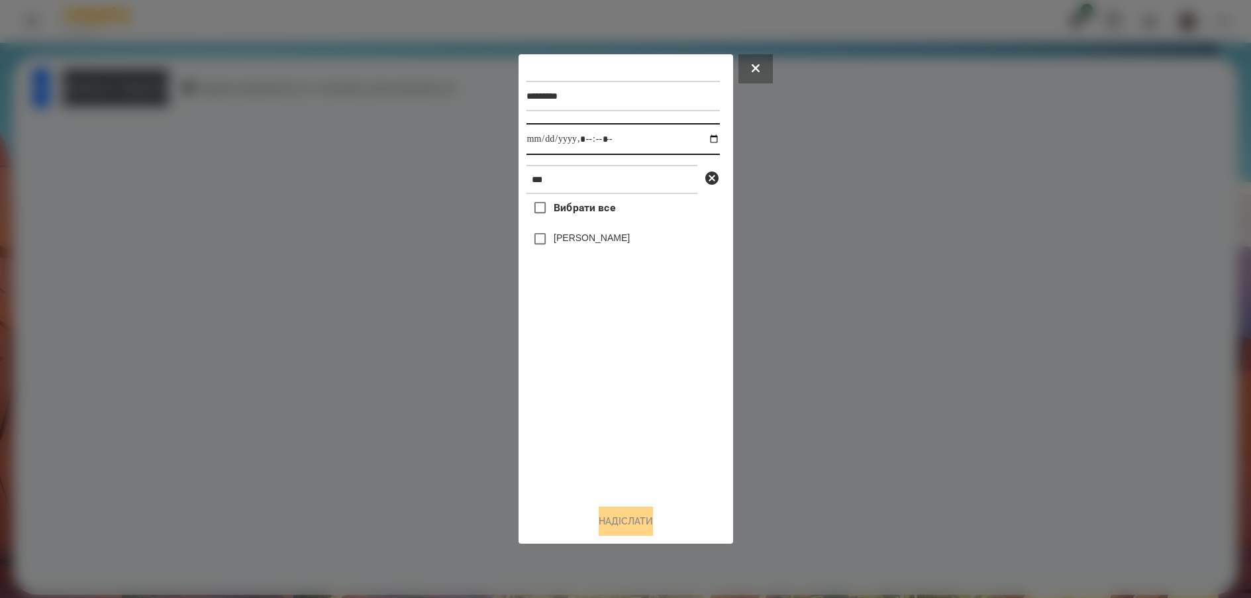
click at [706, 135] on input "datetime-local" at bounding box center [622, 139] width 193 height 32
click at [544, 138] on input "datetime-local" at bounding box center [622, 139] width 193 height 32
type input "**********"
click at [636, 525] on button "Надіслати" at bounding box center [625, 520] width 54 height 29
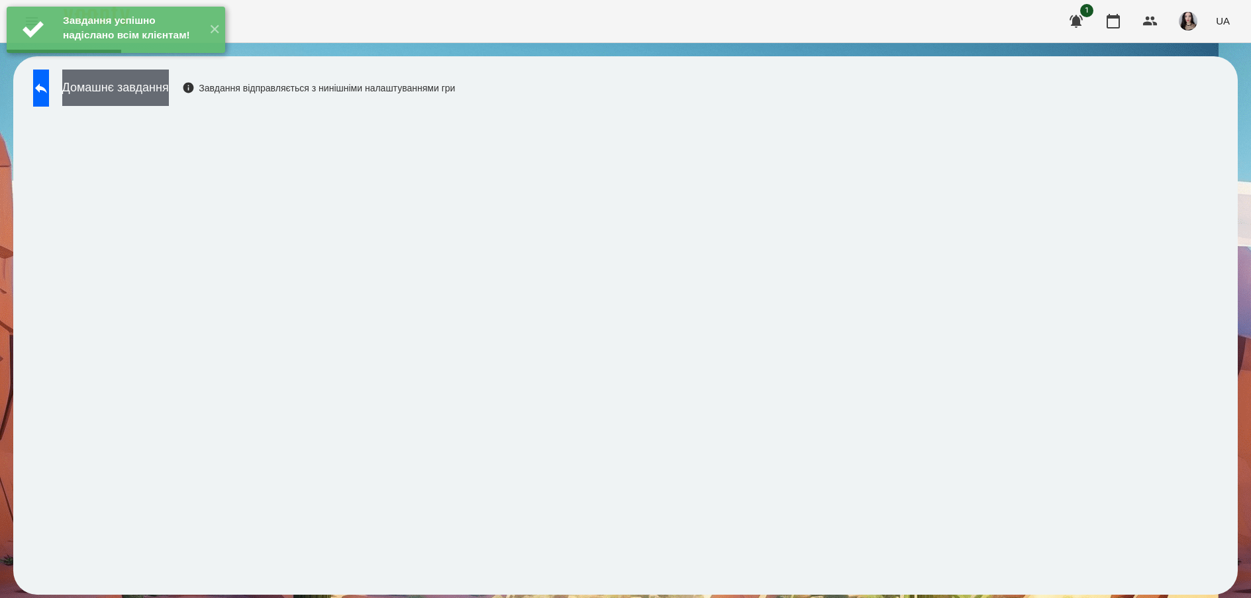
click at [169, 88] on button "Домашнє завдання" at bounding box center [115, 88] width 107 height 36
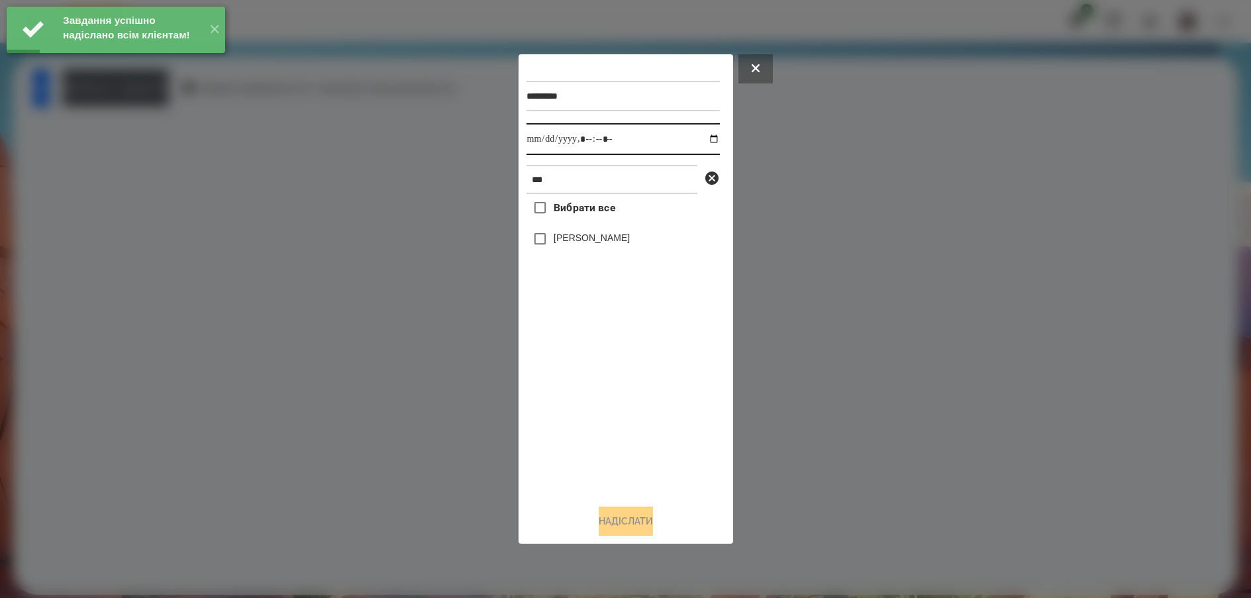
click at [542, 138] on input "datetime-local" at bounding box center [622, 139] width 193 height 32
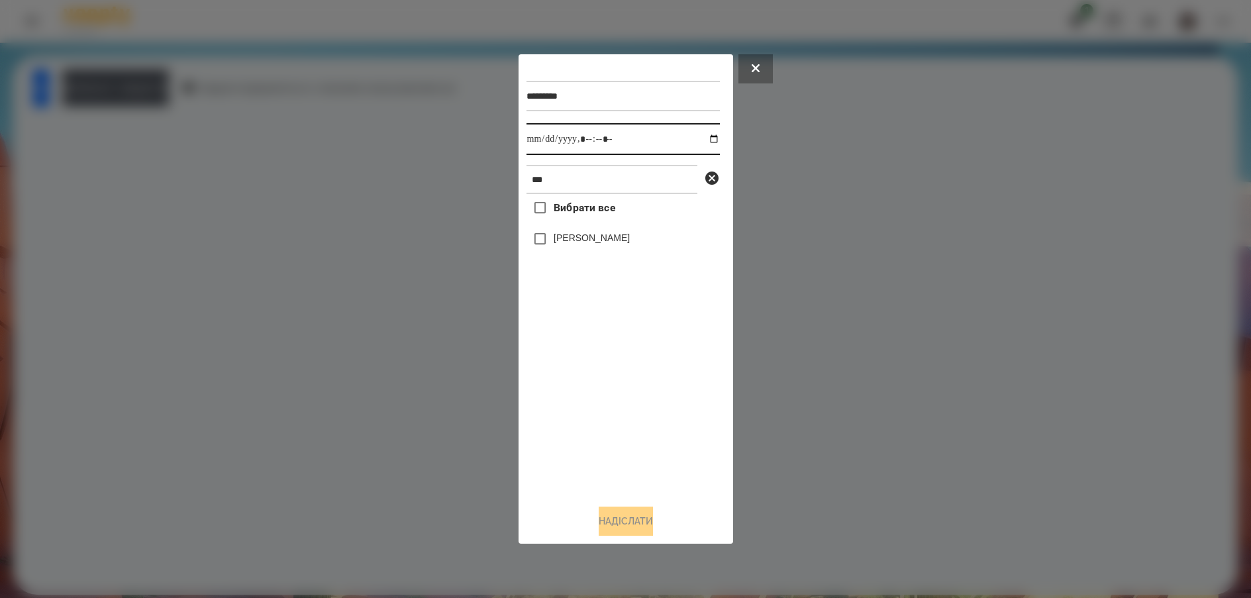
click at [707, 134] on input "datetime-local" at bounding box center [622, 139] width 193 height 32
click at [538, 142] on input "datetime-local" at bounding box center [622, 139] width 193 height 32
type input "**********"
click at [616, 530] on button "Надіслати" at bounding box center [625, 520] width 54 height 29
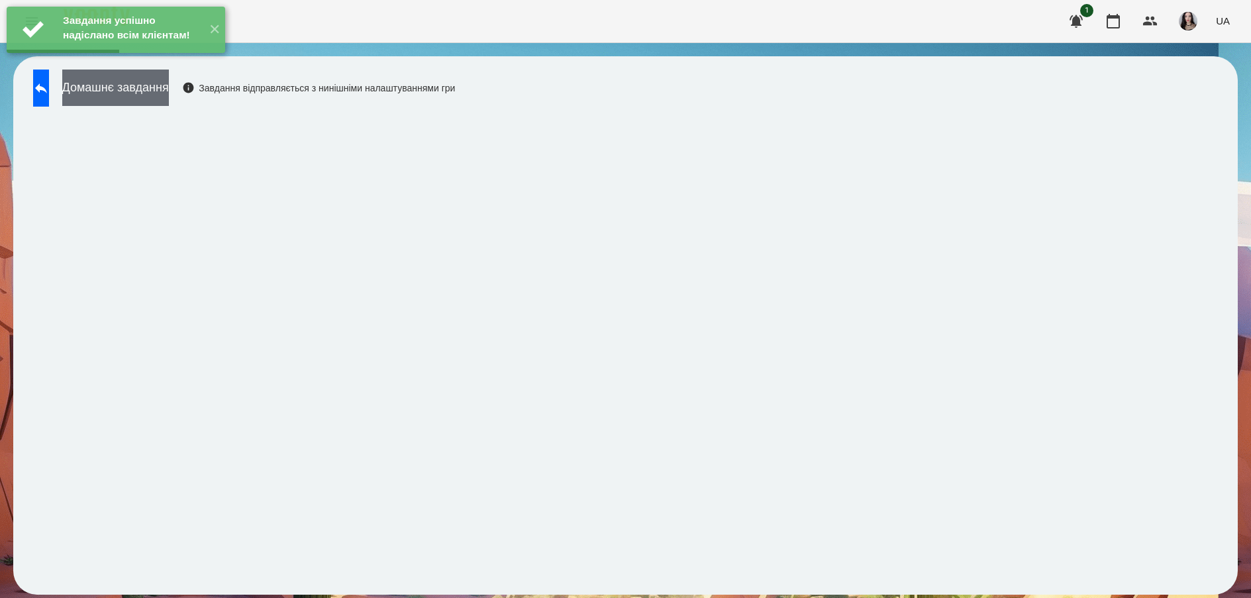
click at [169, 89] on button "Домашнє завдання" at bounding box center [115, 88] width 107 height 36
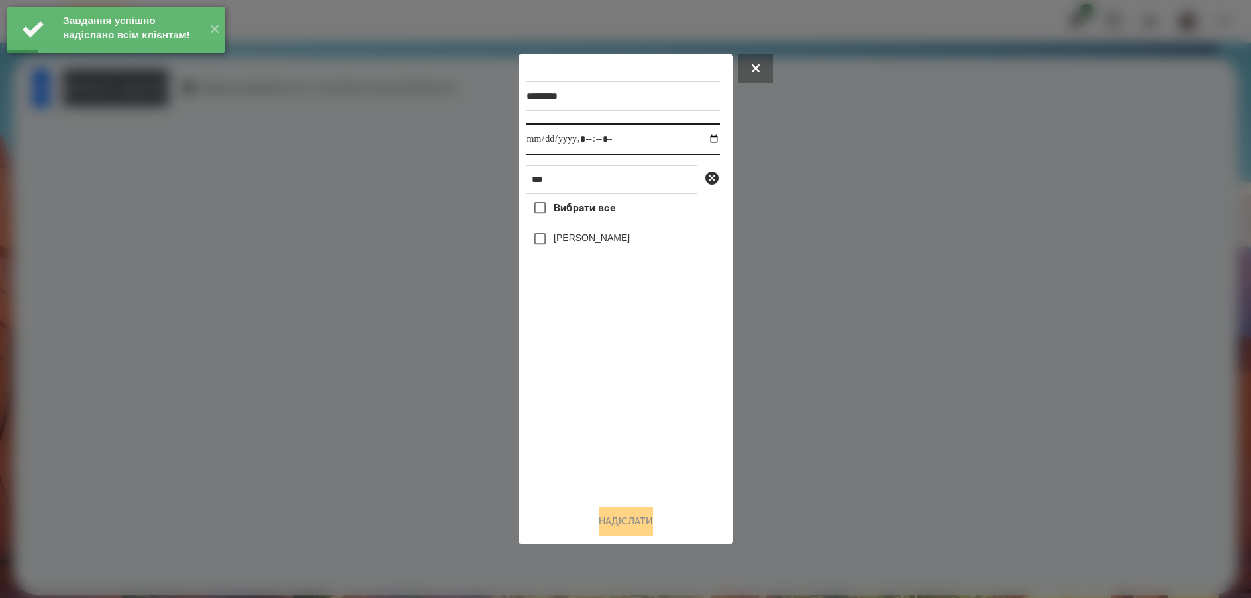
click at [540, 136] on input "datetime-local" at bounding box center [622, 139] width 193 height 32
type input "**********"
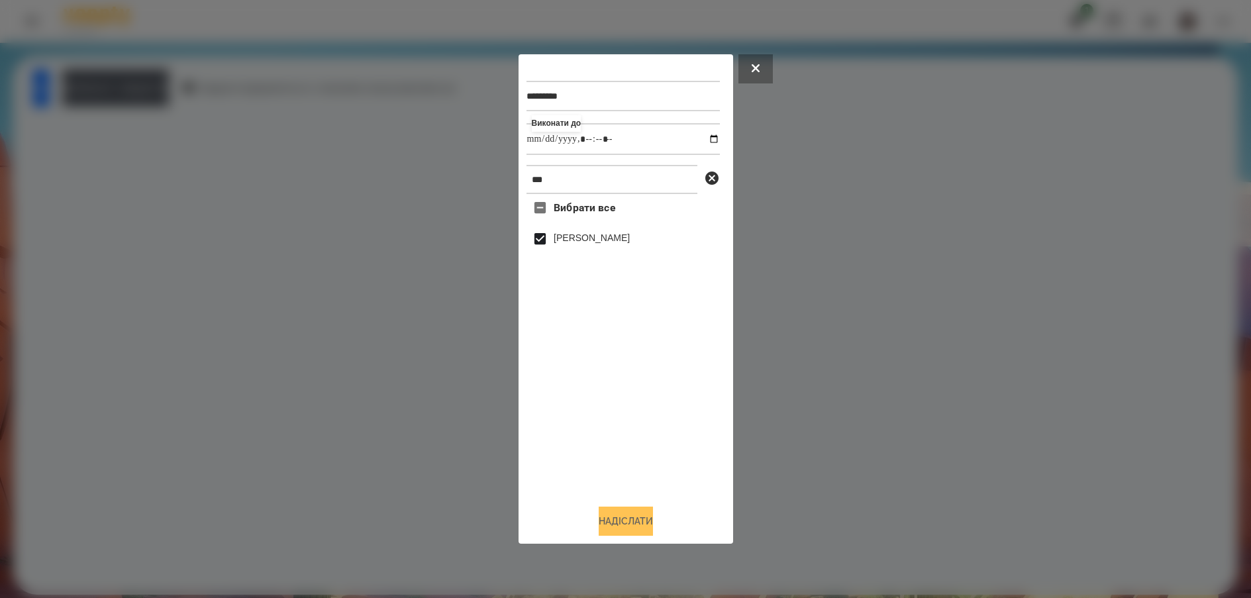
click at [622, 520] on button "Надіслати" at bounding box center [625, 520] width 54 height 29
